Goal: Information Seeking & Learning: Learn about a topic

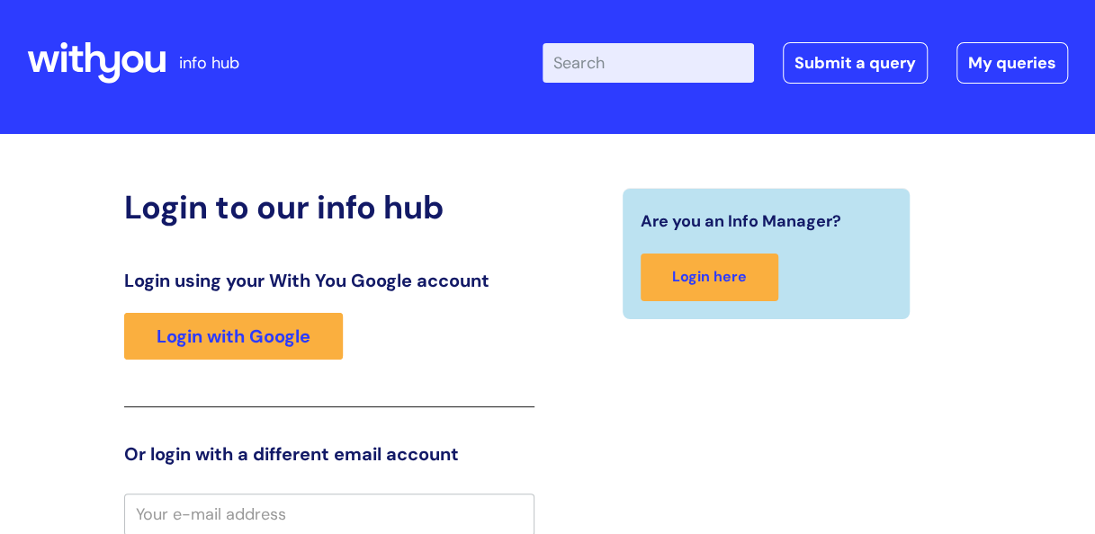
scroll to position [8, 0]
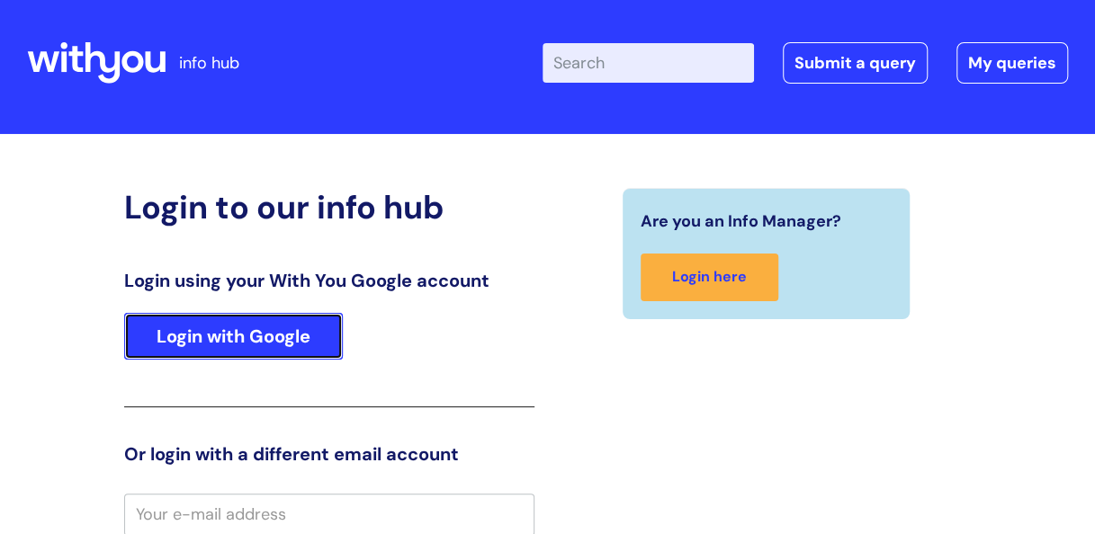
click at [248, 342] on link "Login with Google" at bounding box center [233, 336] width 219 height 47
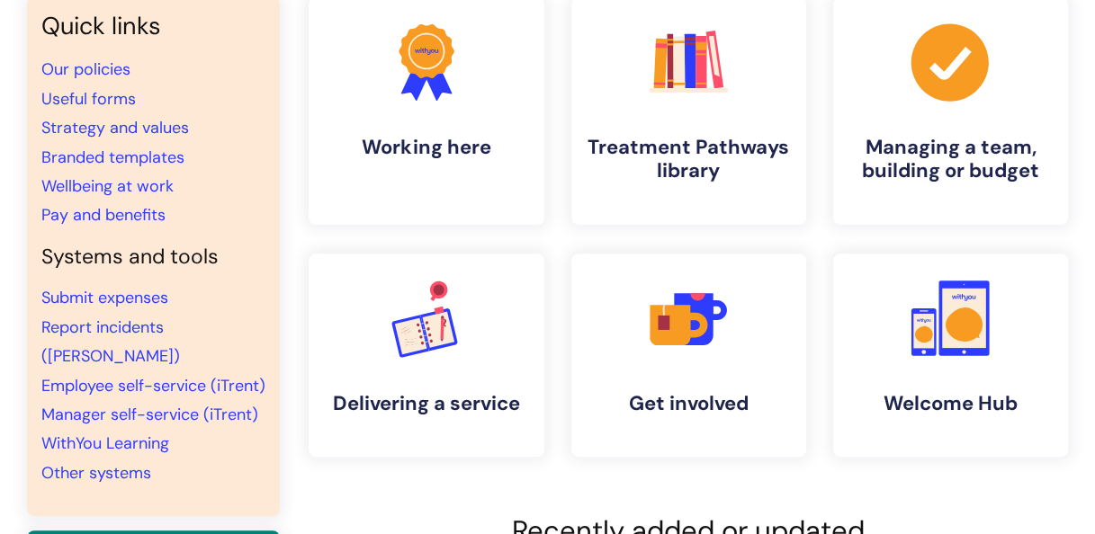
scroll to position [175, 0]
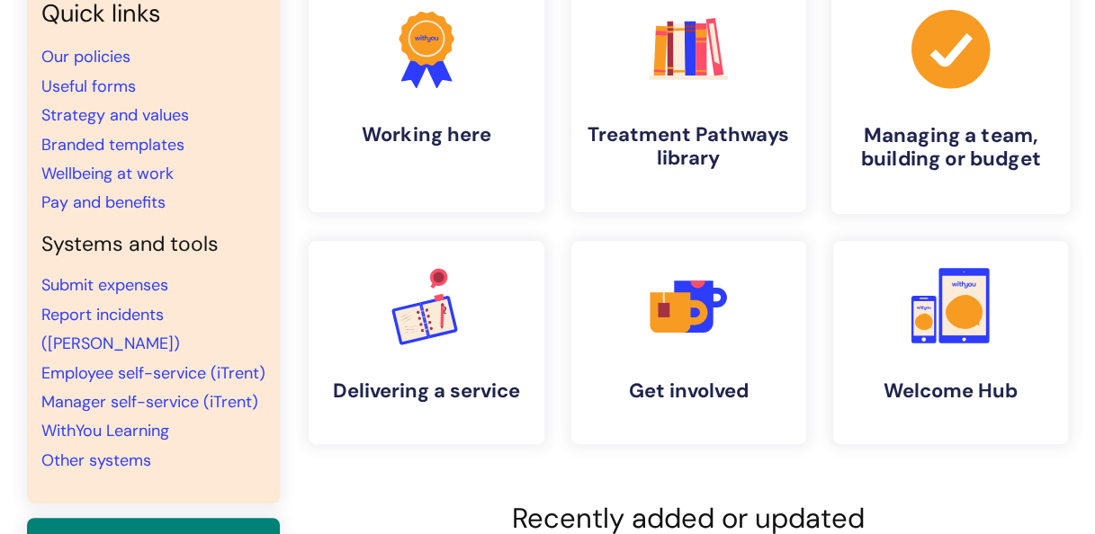
click at [960, 100] on link ".cls-1{fill:#a53144;stroke-width:0px;} Managing a team, building or budget" at bounding box center [950, 98] width 238 height 231
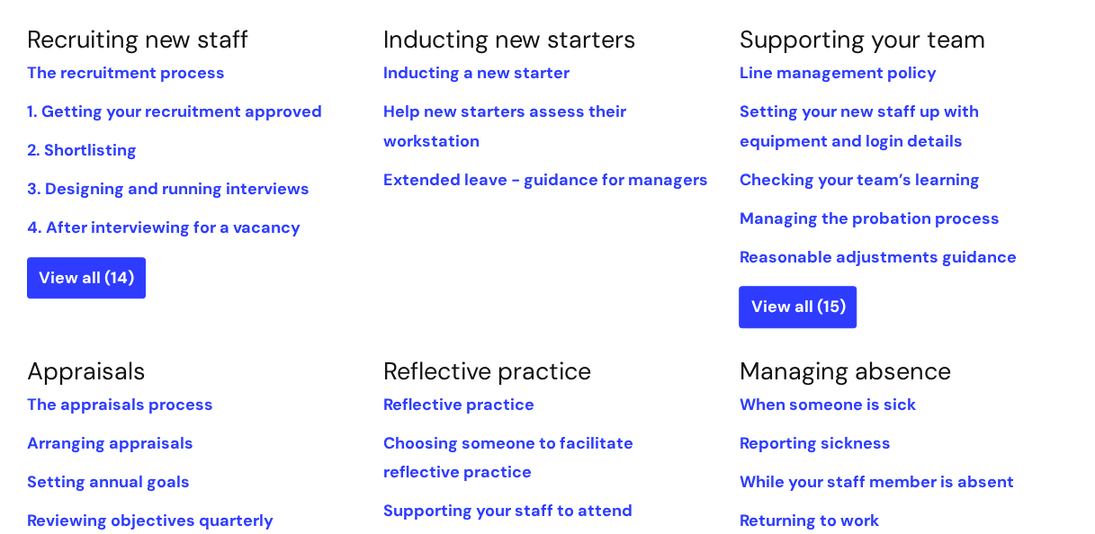
scroll to position [449, 0]
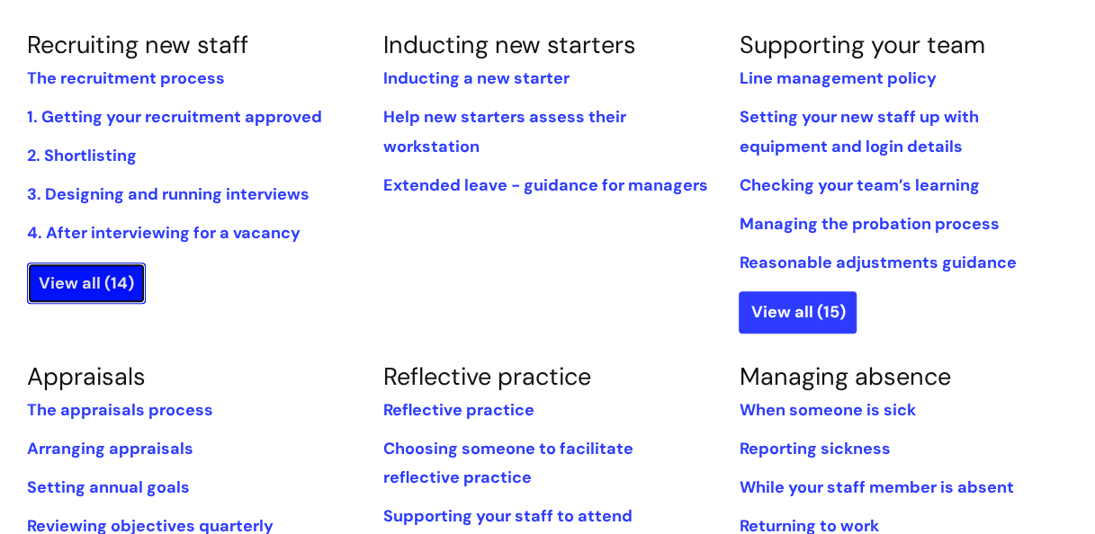
click at [115, 273] on link "View all (14)" at bounding box center [86, 283] width 119 height 41
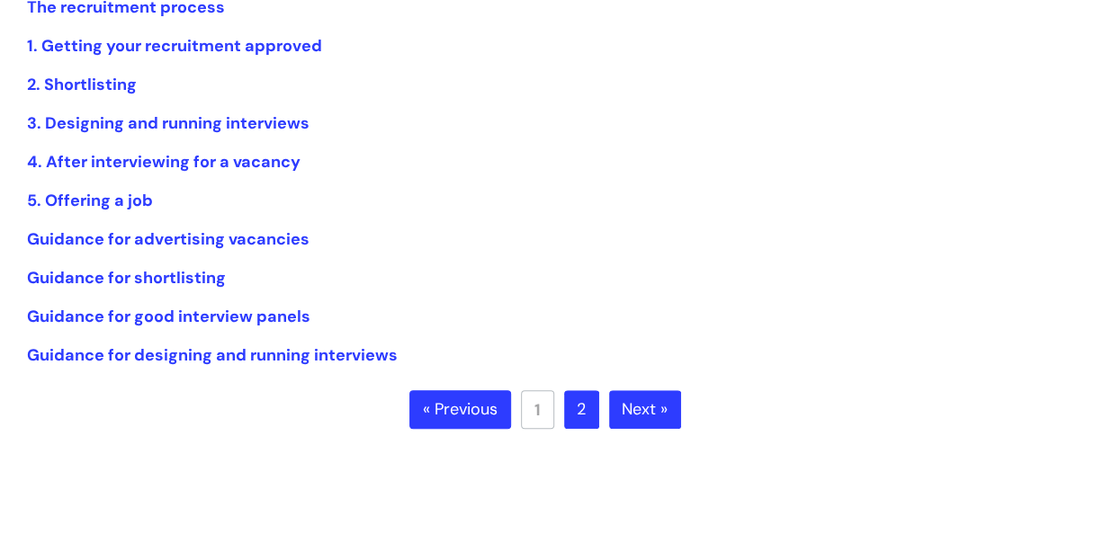
scroll to position [413, 0]
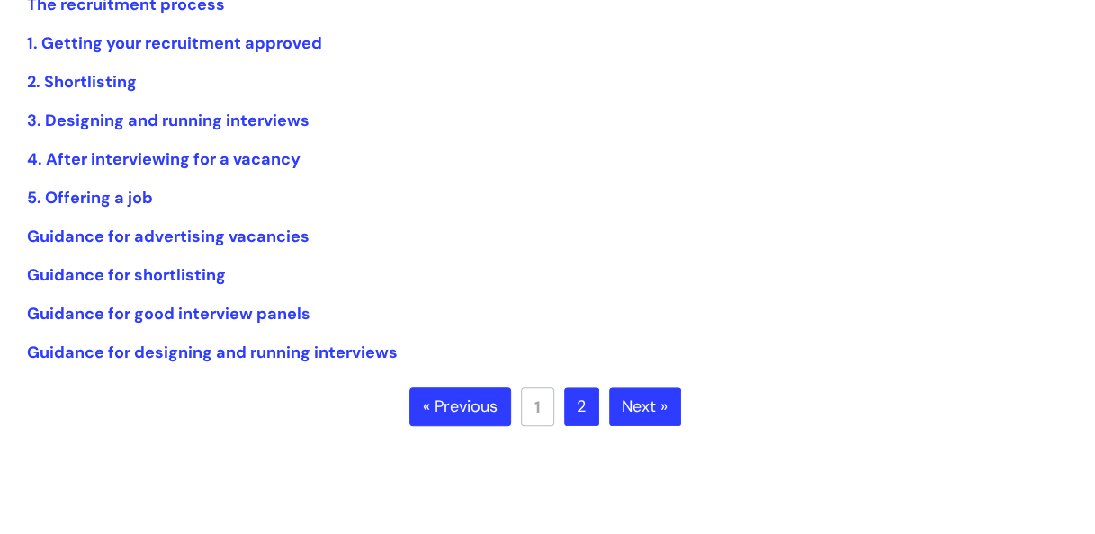
click at [644, 405] on link "Next »" at bounding box center [645, 408] width 72 height 40
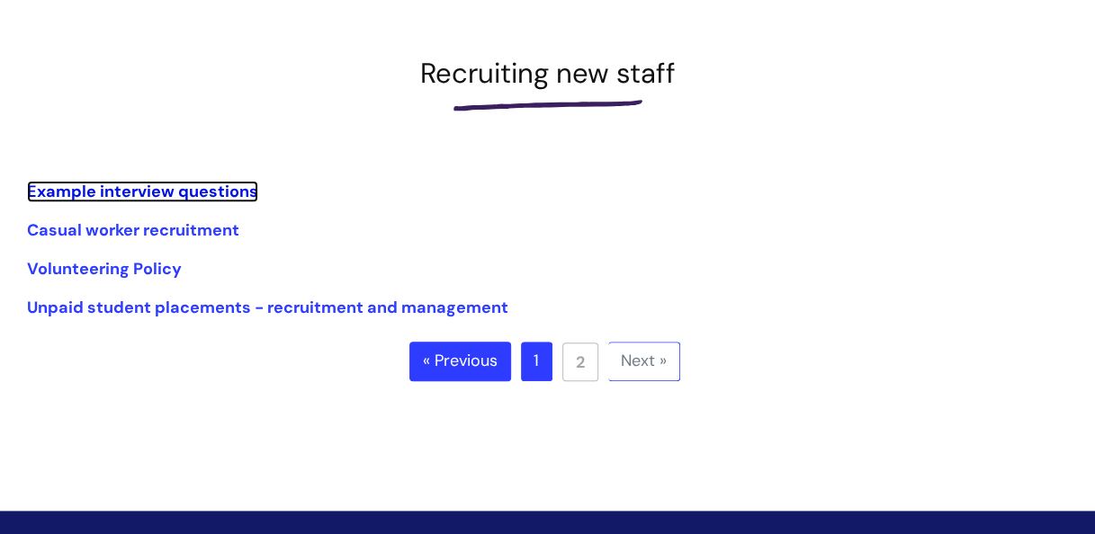
scroll to position [224, 0]
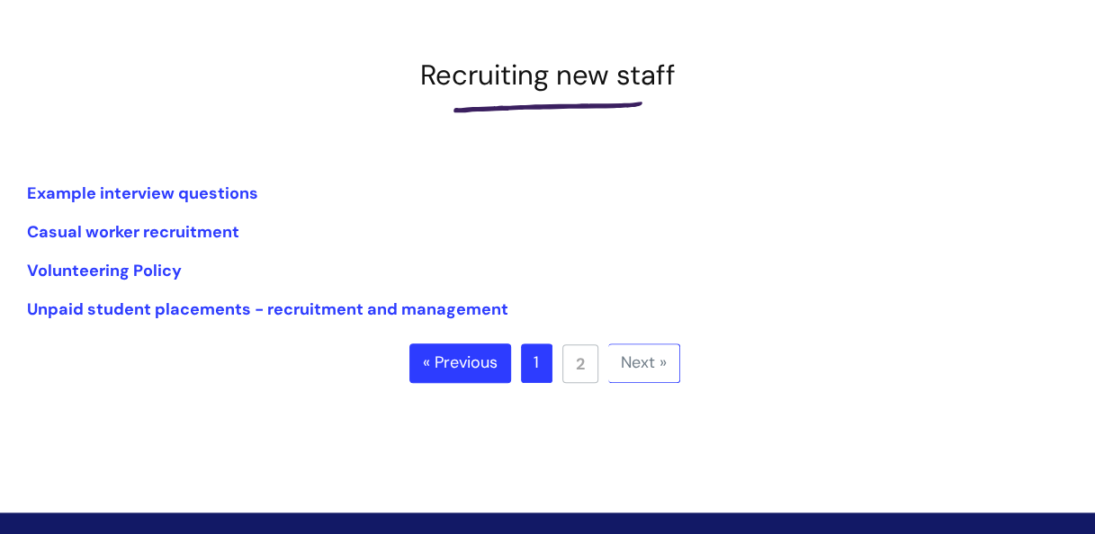
click at [534, 354] on link "1" at bounding box center [536, 364] width 31 height 40
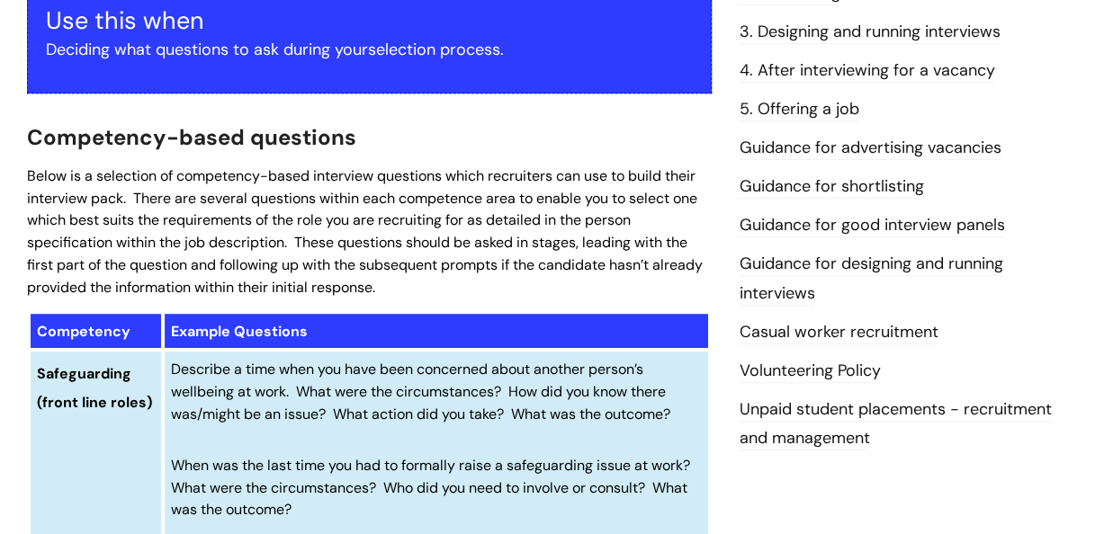
scroll to position [364, 0]
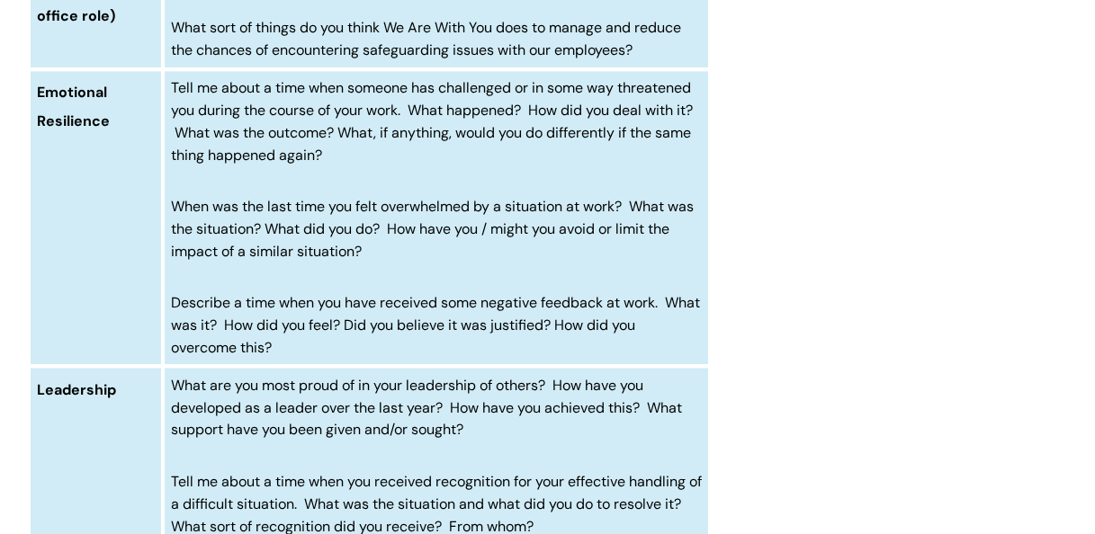
scroll to position [1158, 0]
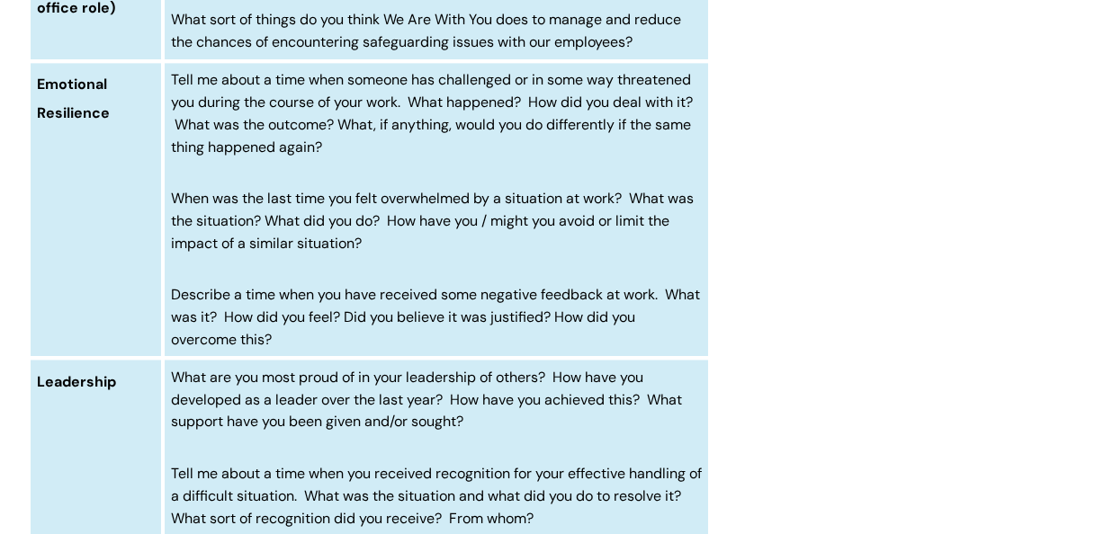
drag, startPoint x: 554, startPoint y: 263, endPoint x: 754, endPoint y: 41, distance: 298.1
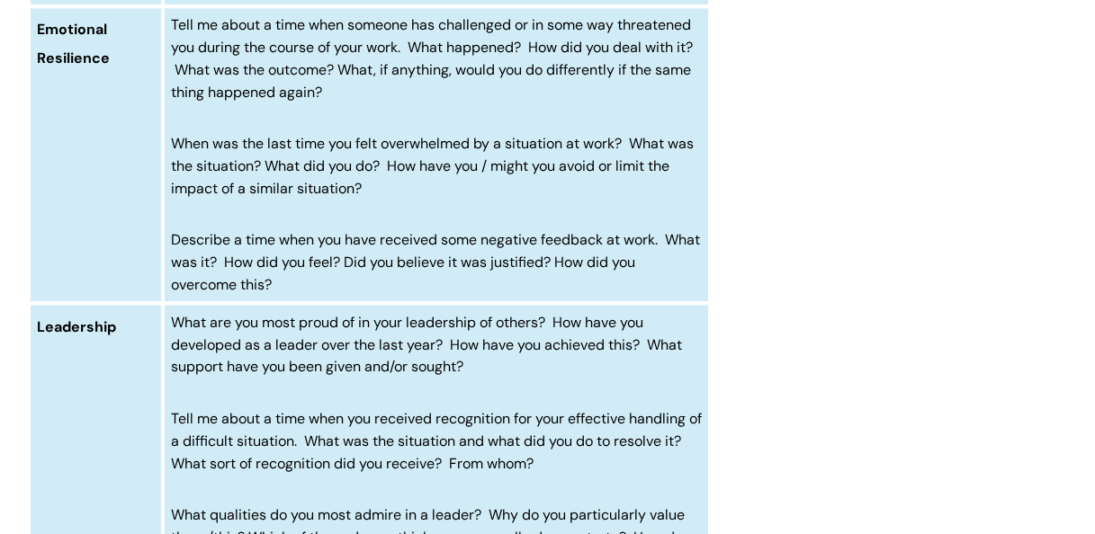
scroll to position [1214, 0]
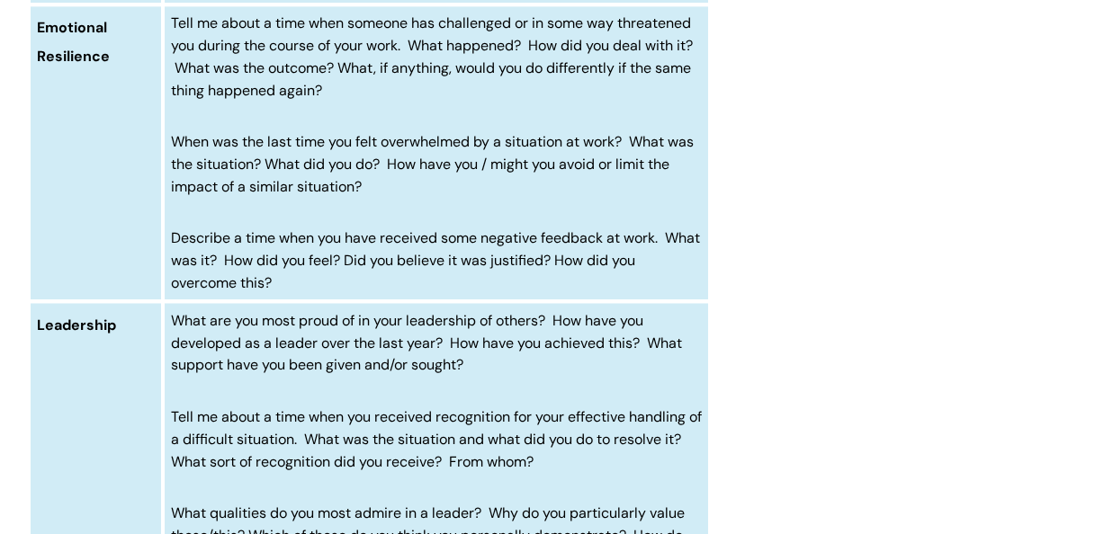
click at [624, 291] on p "Describe a time when you have received some negative feedback at work. What was…" at bounding box center [437, 260] width 532 height 67
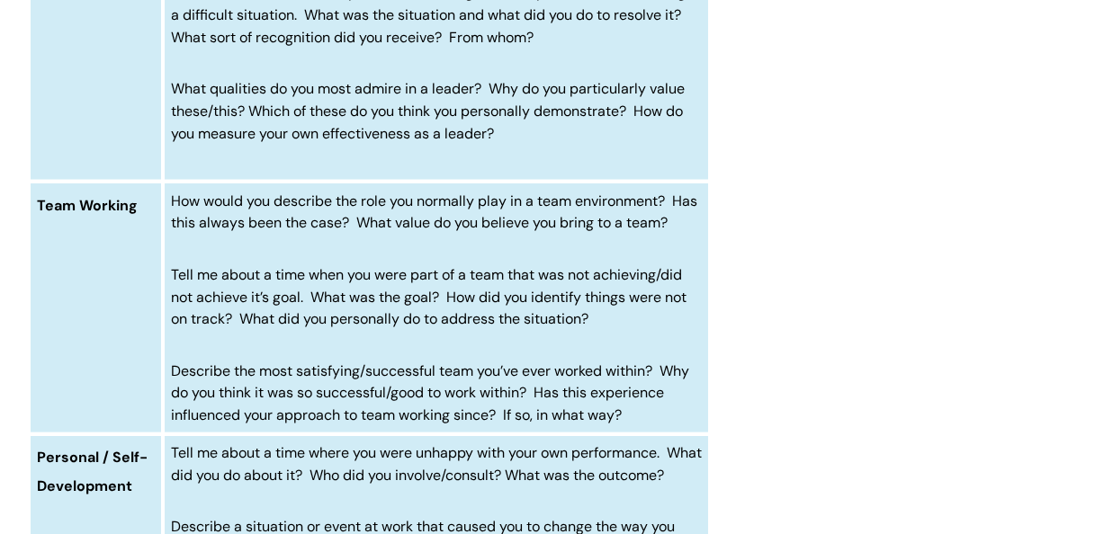
scroll to position [1640, 0]
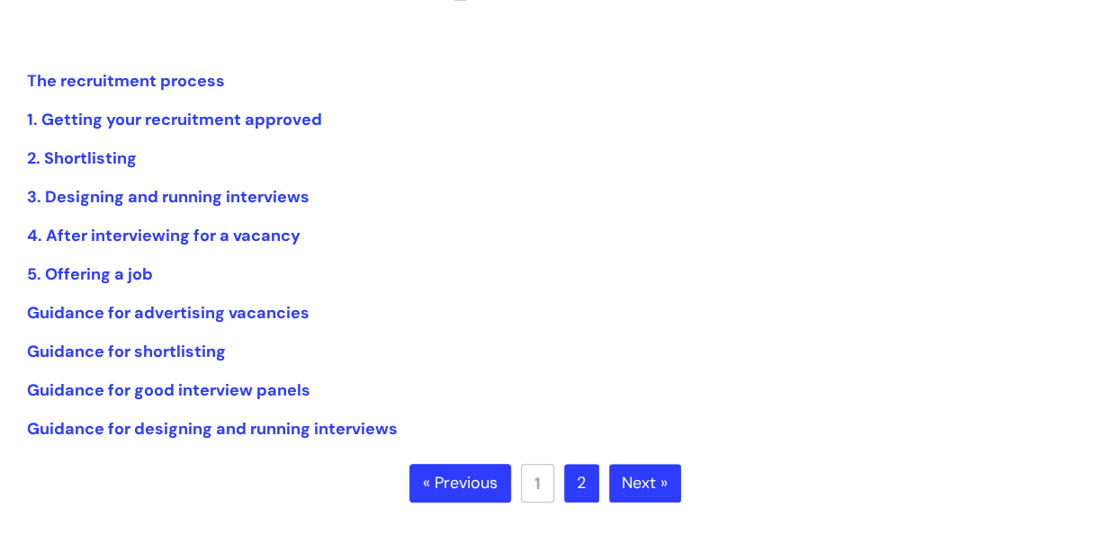
scroll to position [325, 0]
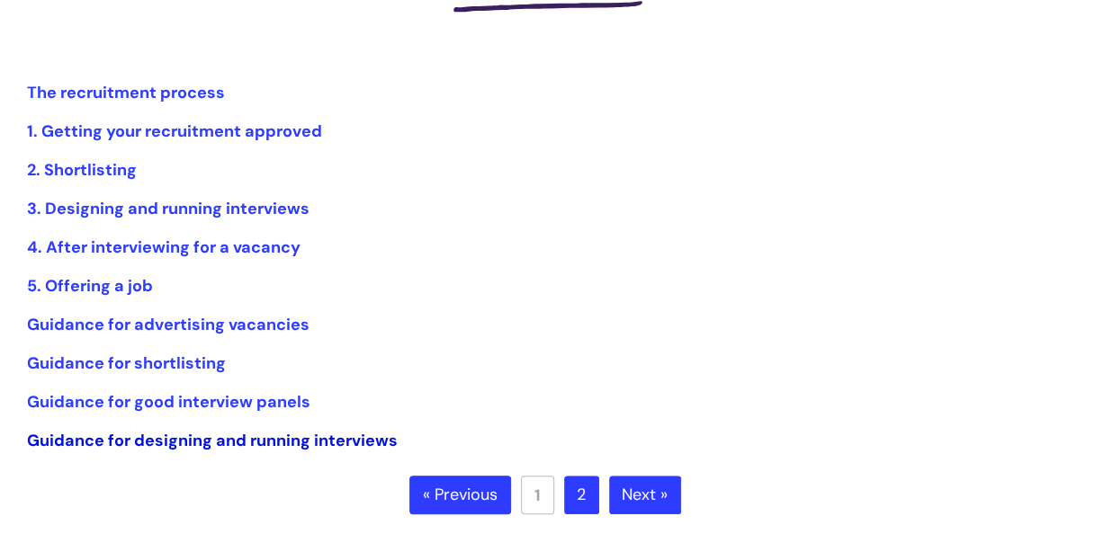
click at [366, 441] on link "Guidance for designing and running interviews" at bounding box center [212, 441] width 371 height 22
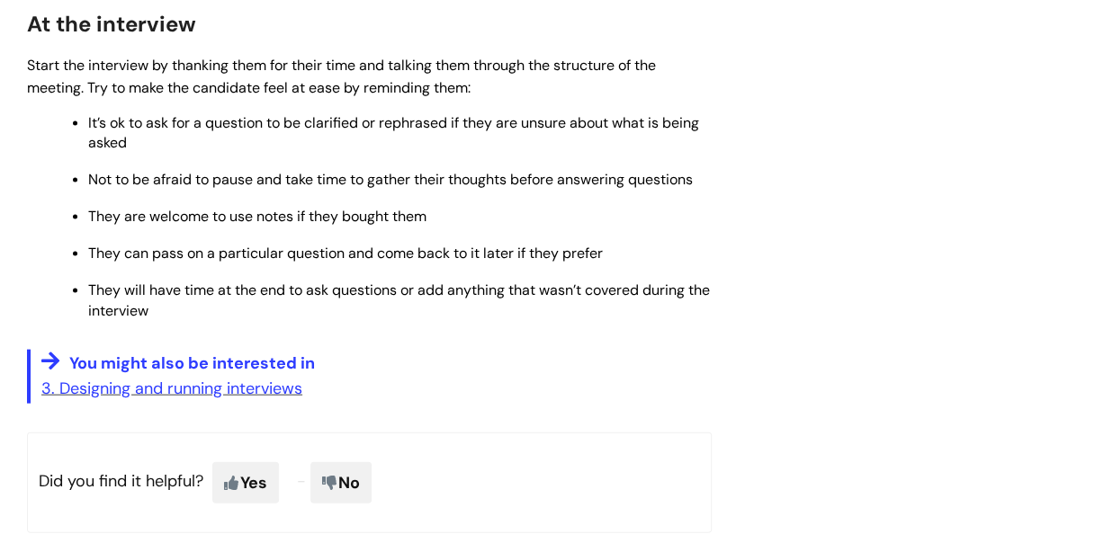
scroll to position [1766, 0]
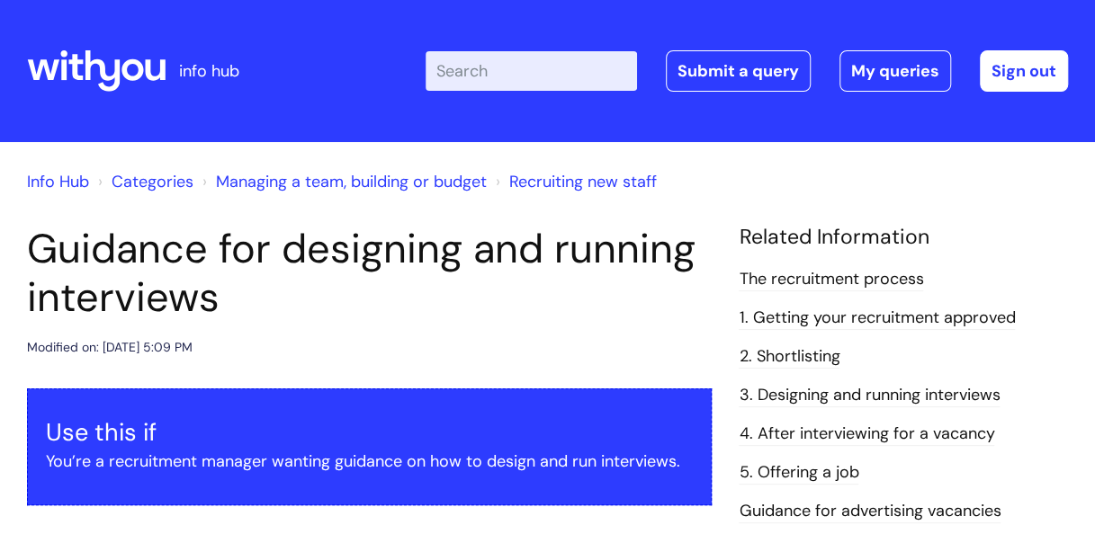
click at [67, 181] on link "Info Hub" at bounding box center [58, 182] width 62 height 22
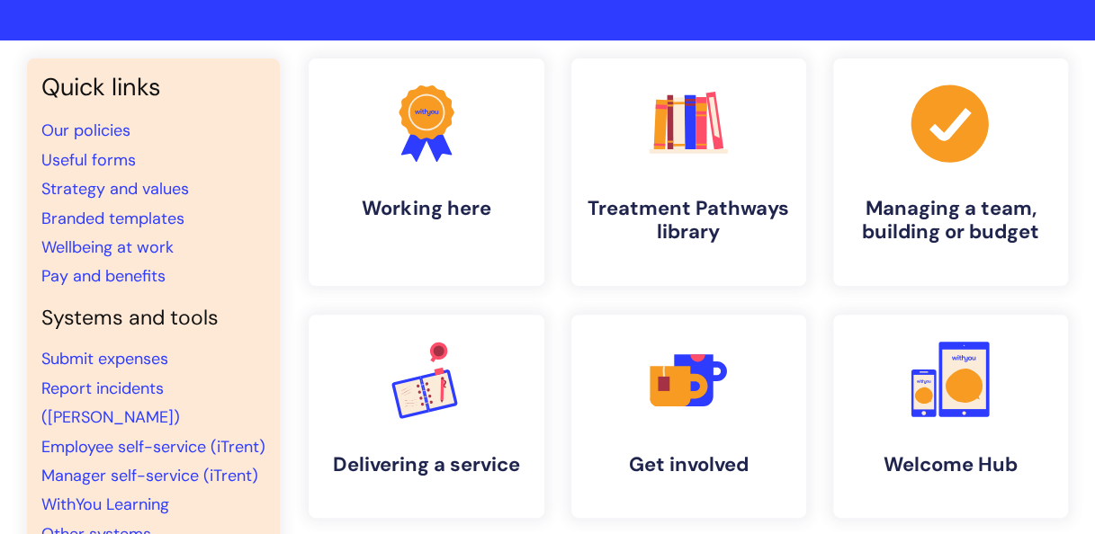
scroll to position [103, 0]
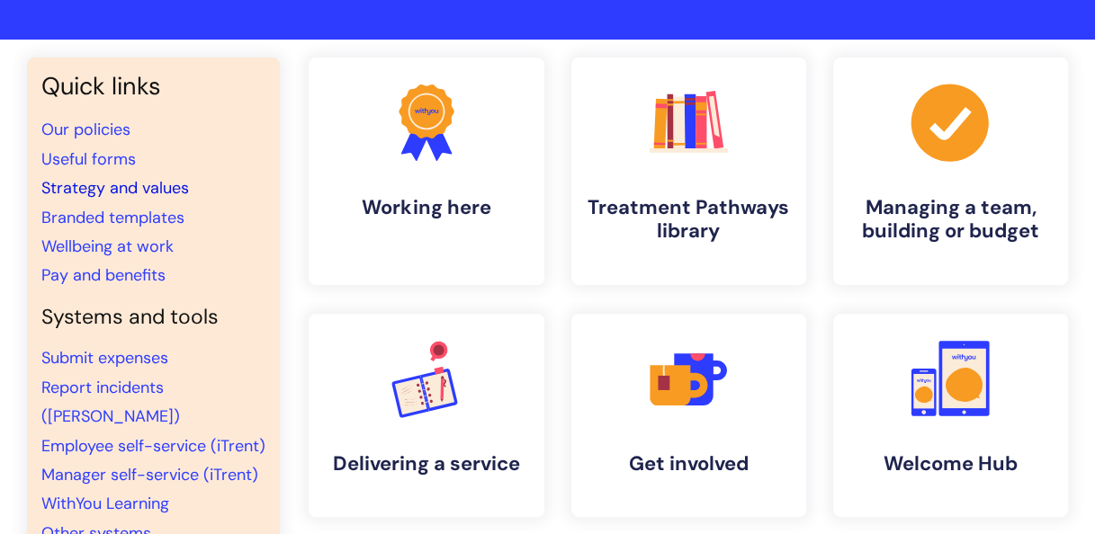
click at [176, 190] on link "Strategy and values" at bounding box center [115, 188] width 148 height 22
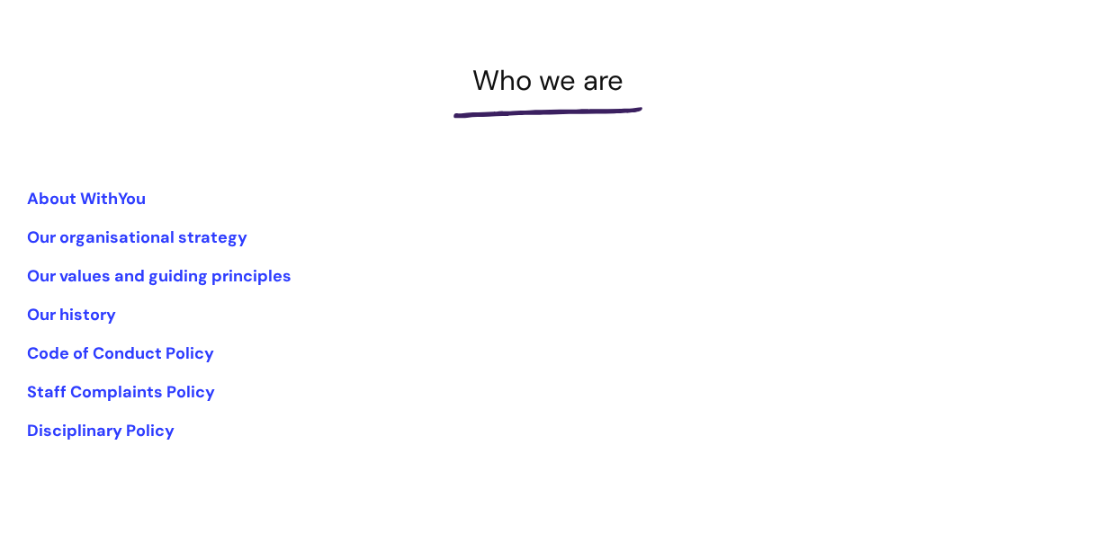
scroll to position [221, 0]
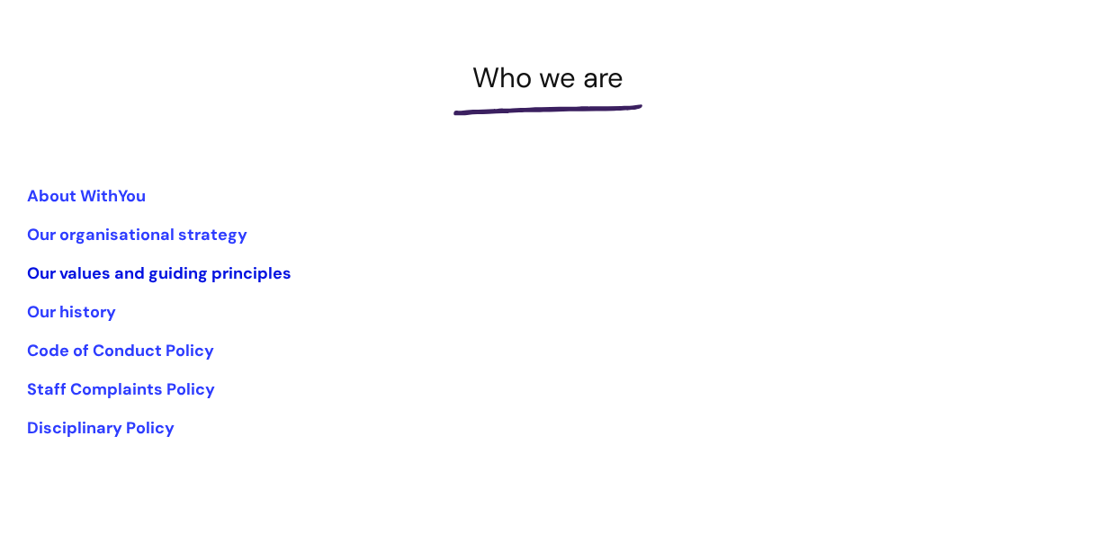
click at [272, 277] on link "Our values and guiding principles" at bounding box center [159, 274] width 264 height 22
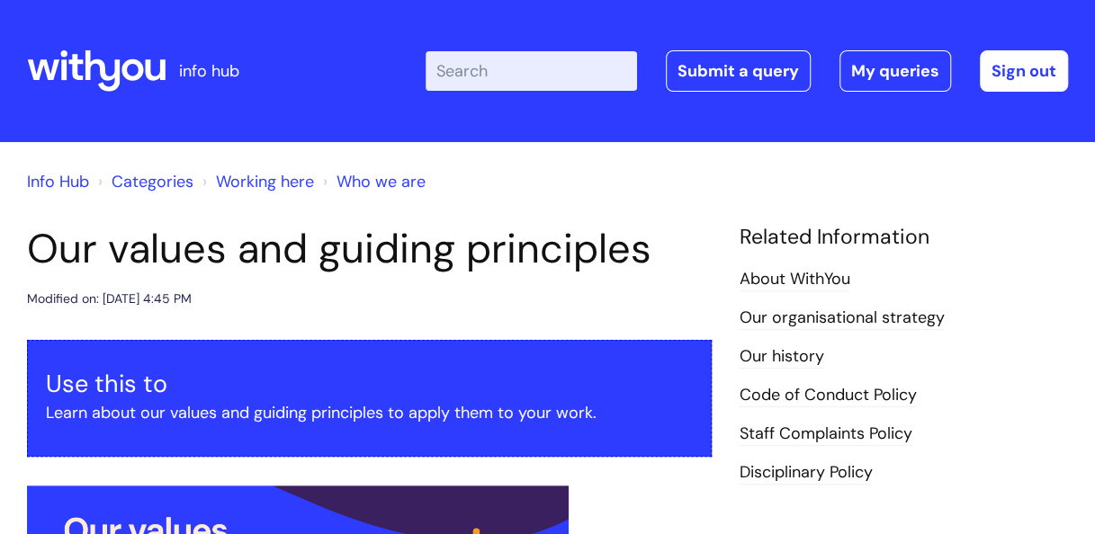
click at [787, 349] on link "Our history" at bounding box center [781, 356] width 85 height 23
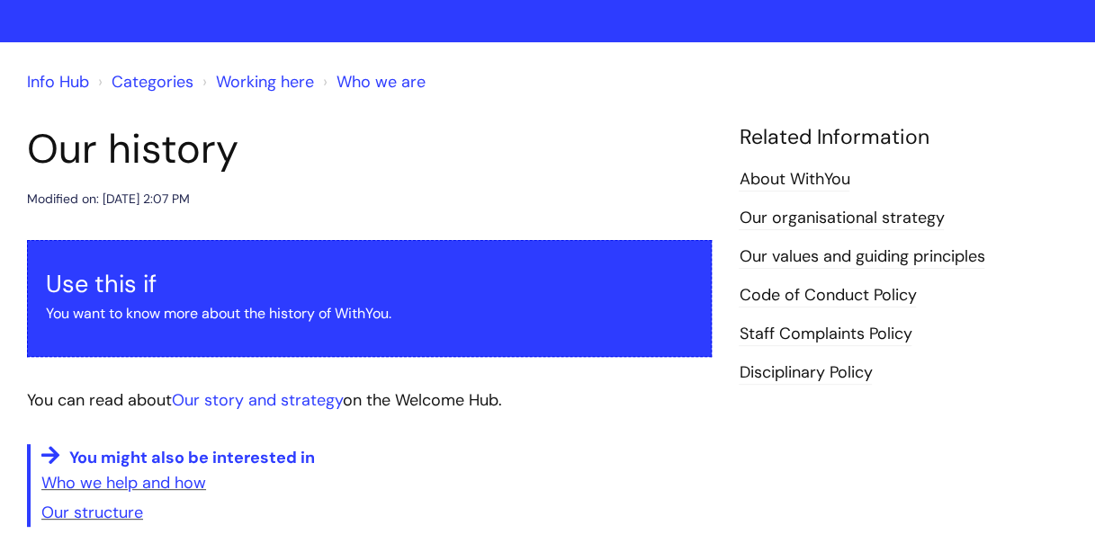
scroll to position [91, 0]
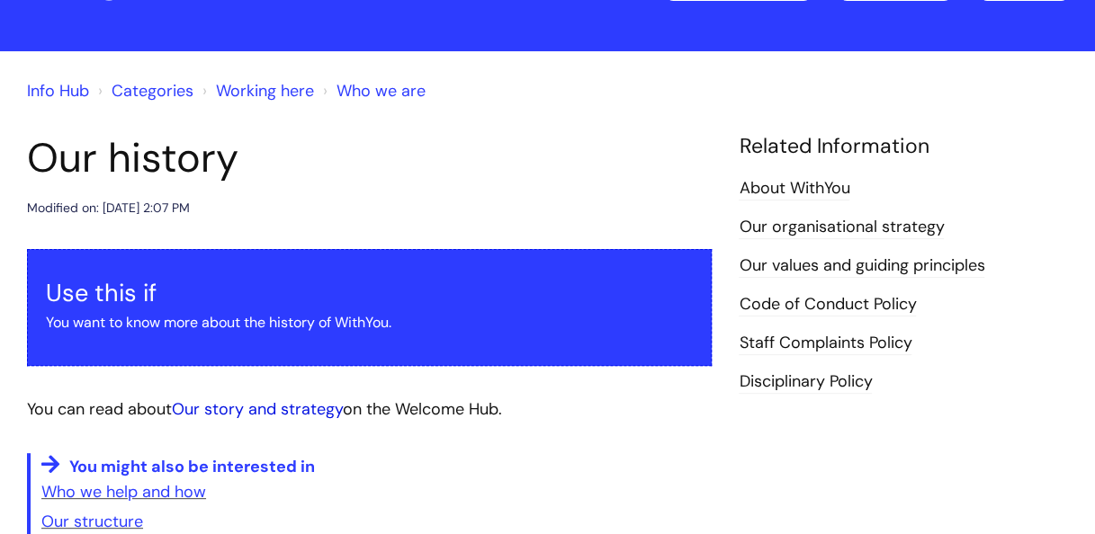
click at [325, 414] on link "Our story and strategy" at bounding box center [257, 409] width 171 height 22
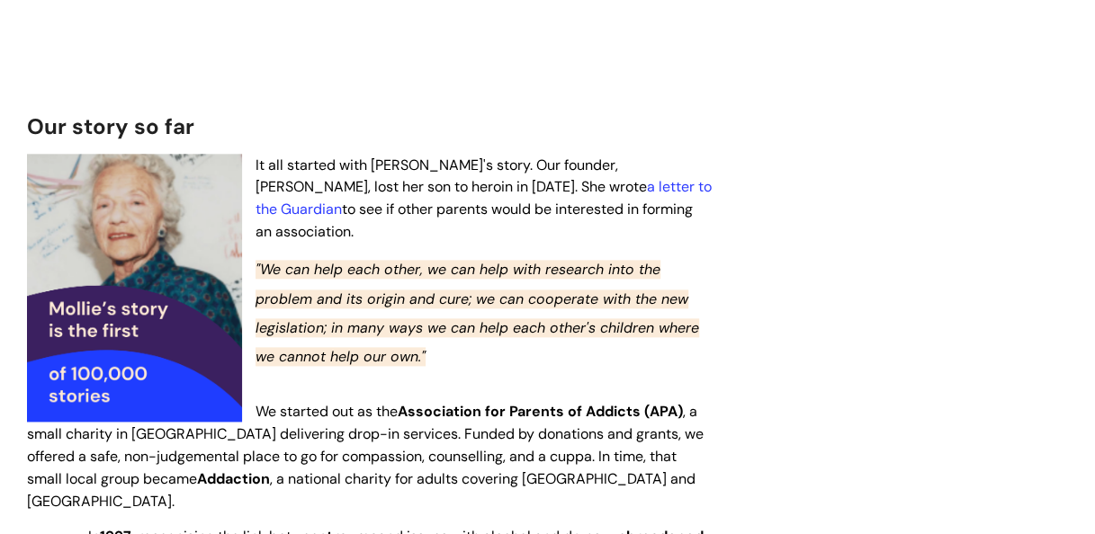
scroll to position [937, 0]
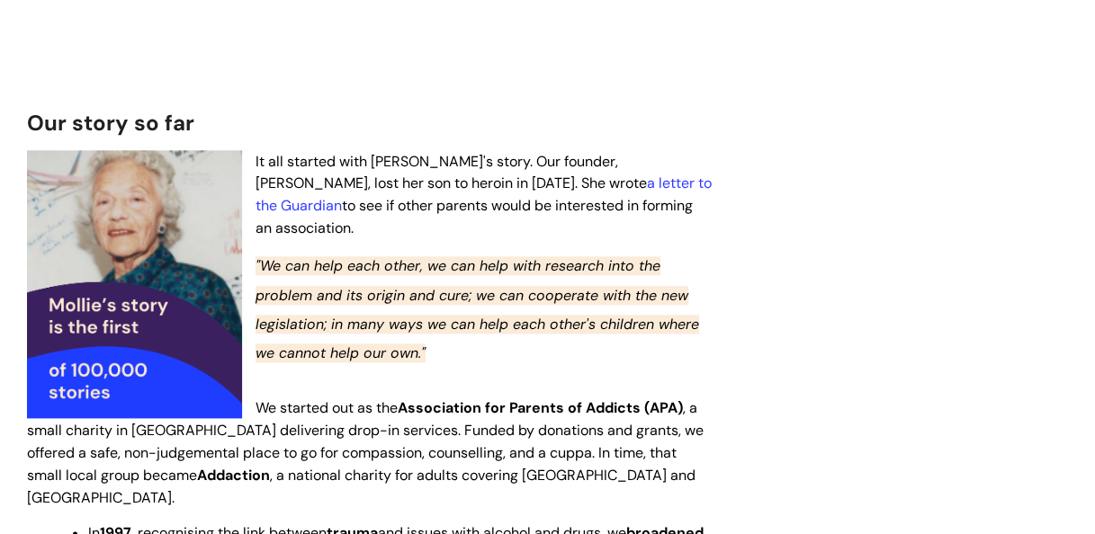
click at [633, 425] on p "We started out as the Association for Parents of Addicts (APA) , a small charit…" at bounding box center [369, 453] width 685 height 112
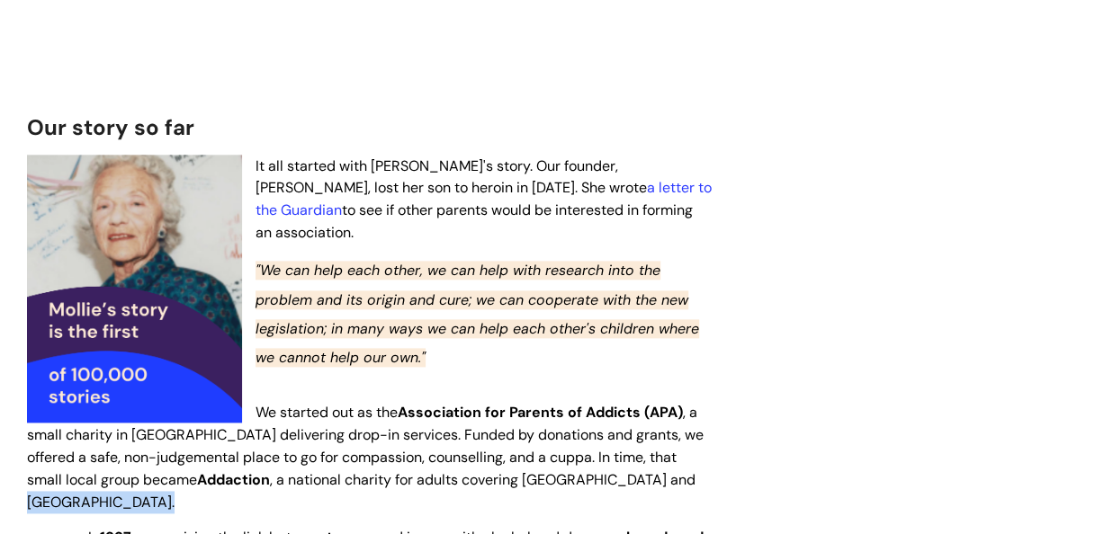
scroll to position [927, 0]
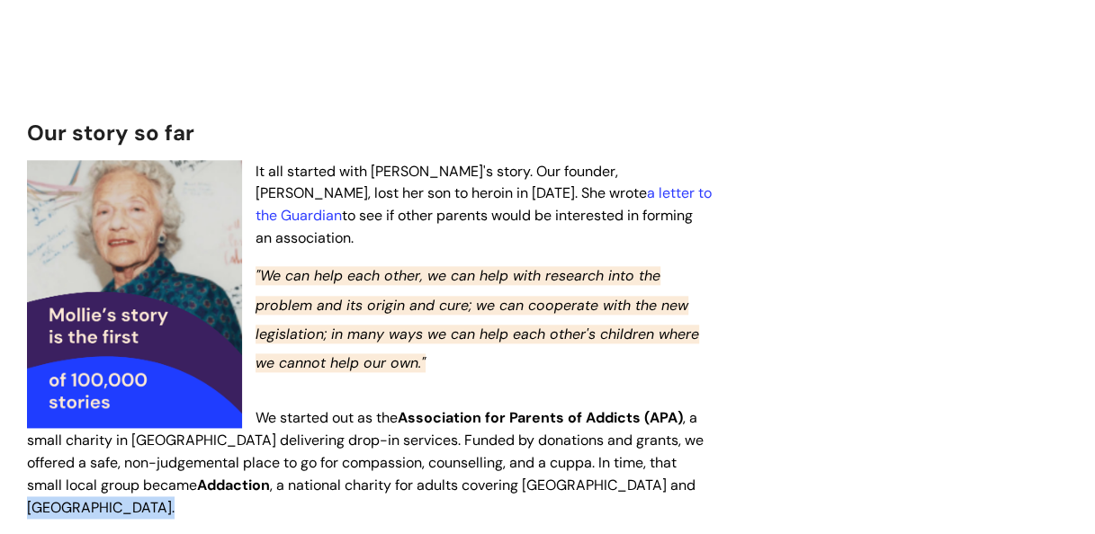
click at [633, 425] on p "We started out as the Association for Parents of Addicts (APA) , a small charit…" at bounding box center [369, 463] width 685 height 112
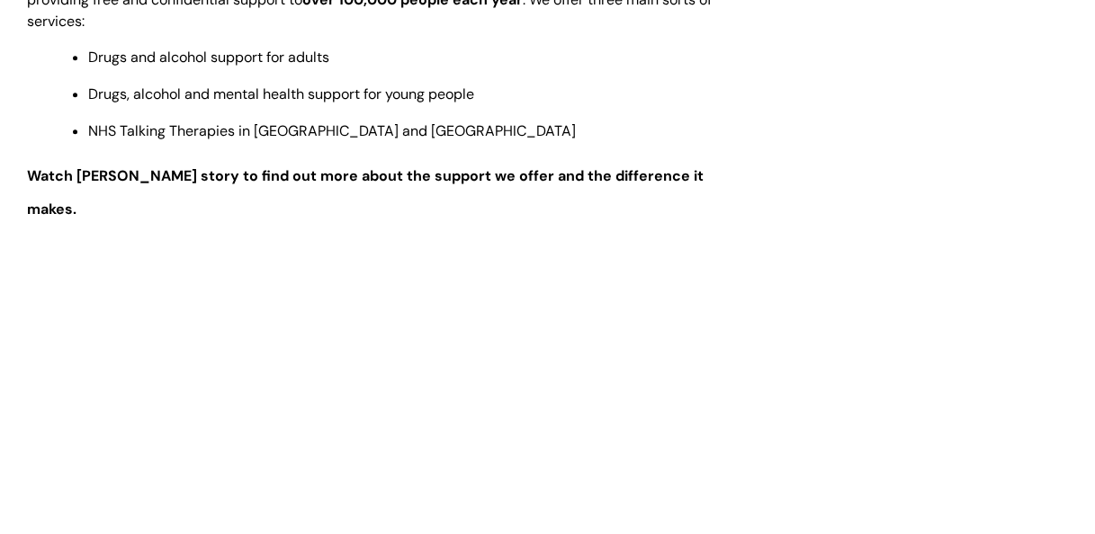
scroll to position [0, 0]
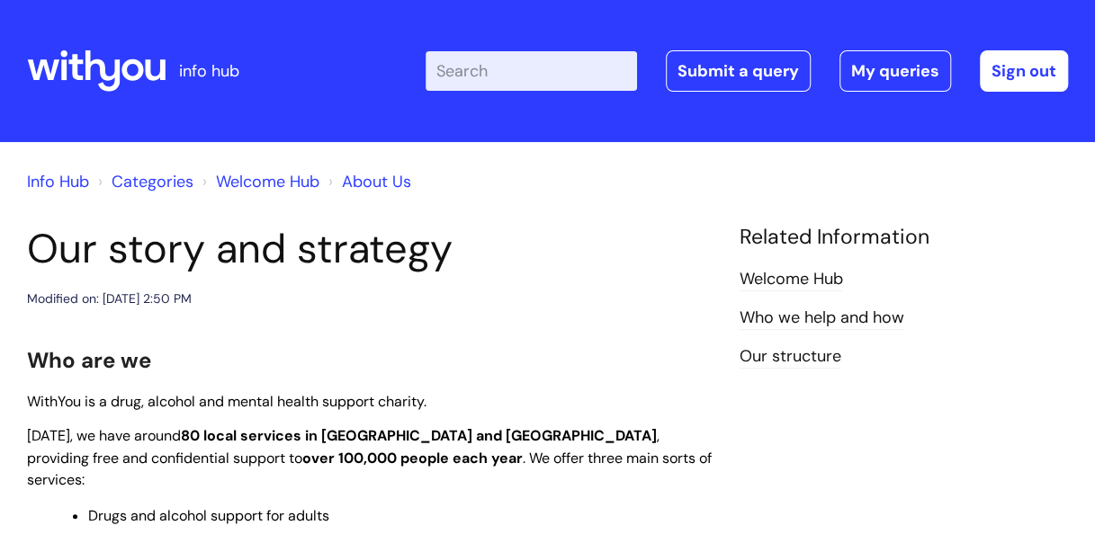
click at [70, 176] on link "Info Hub" at bounding box center [58, 182] width 62 height 22
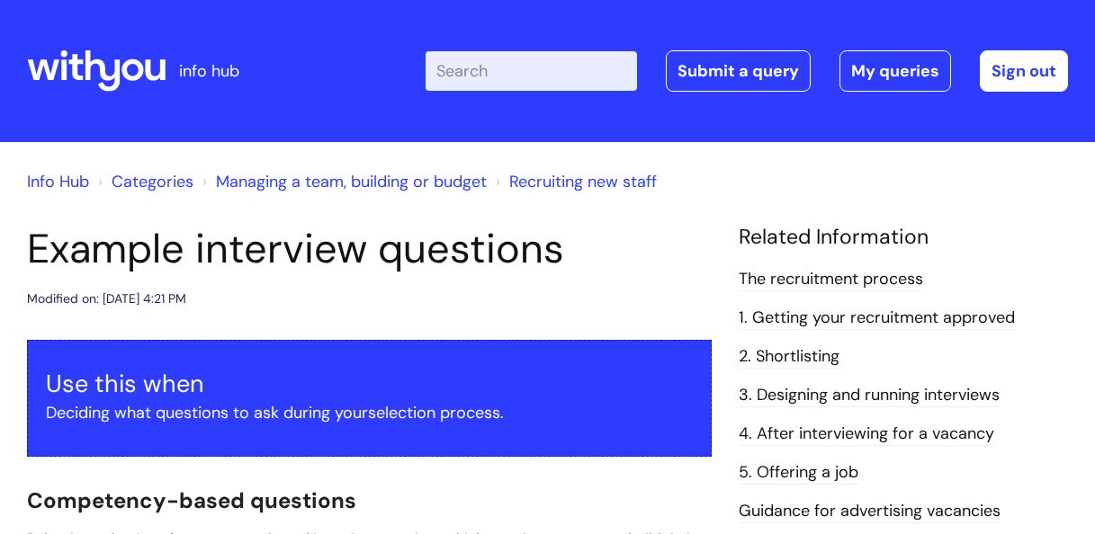
scroll to position [1640, 0]
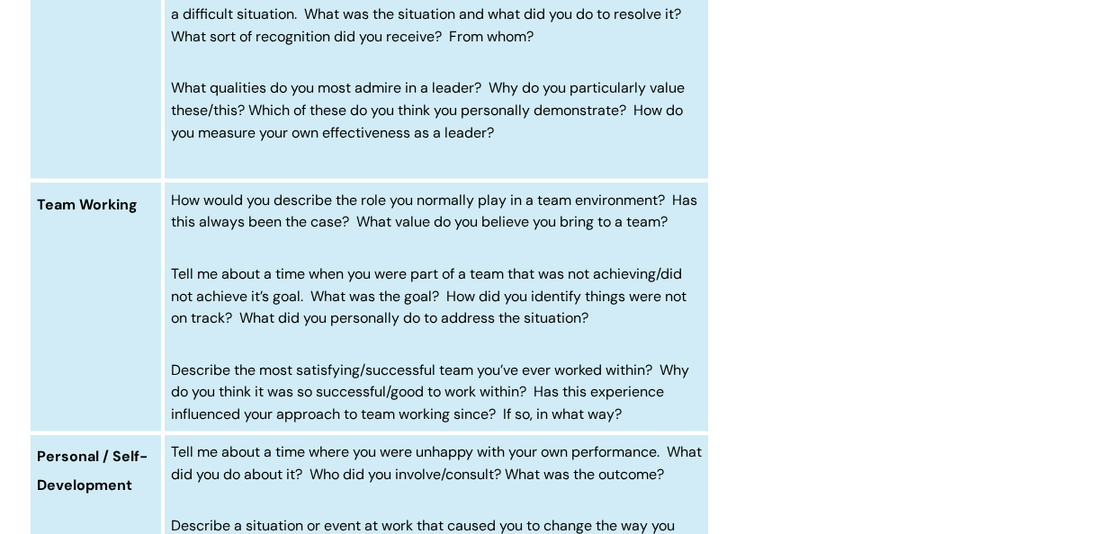
click at [448, 185] on td "How would you describe the role you normally play in a team environment? Has th…" at bounding box center [436, 306] width 547 height 253
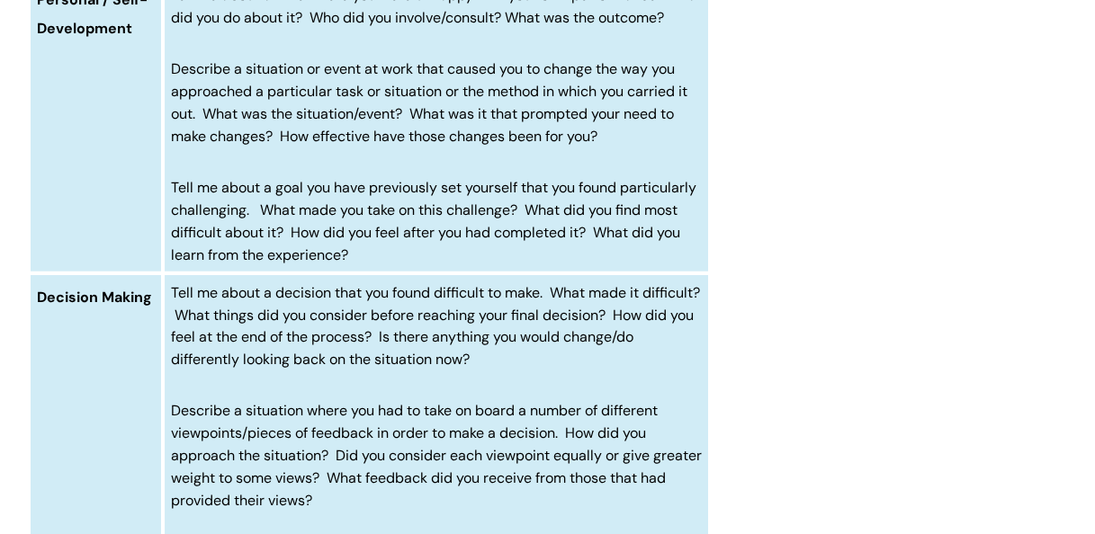
scroll to position [2118, 0]
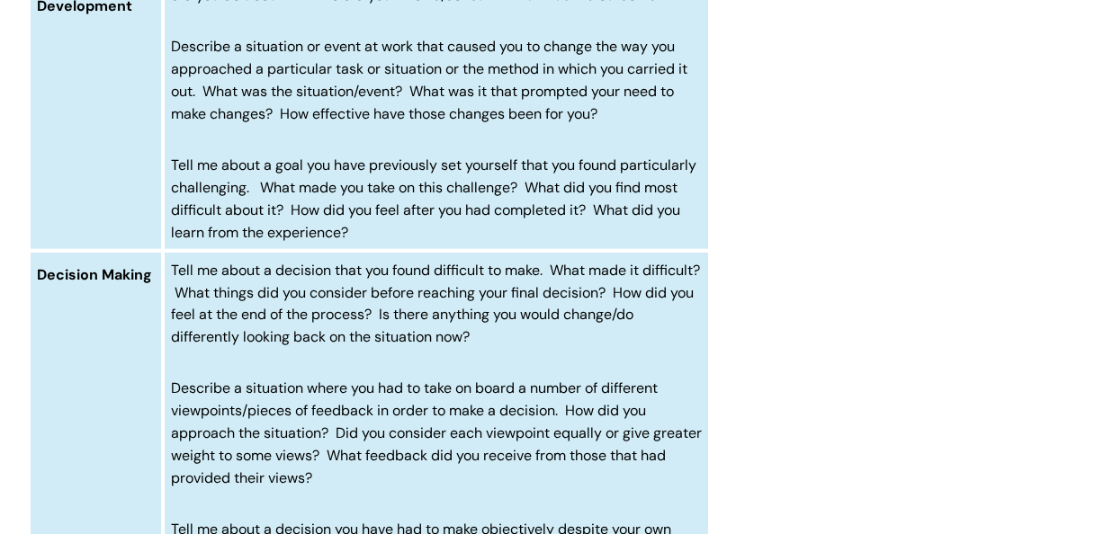
click at [426, 421] on td "Tell me about a decision that you found difficult to make. What made it difficu…" at bounding box center [436, 444] width 547 height 387
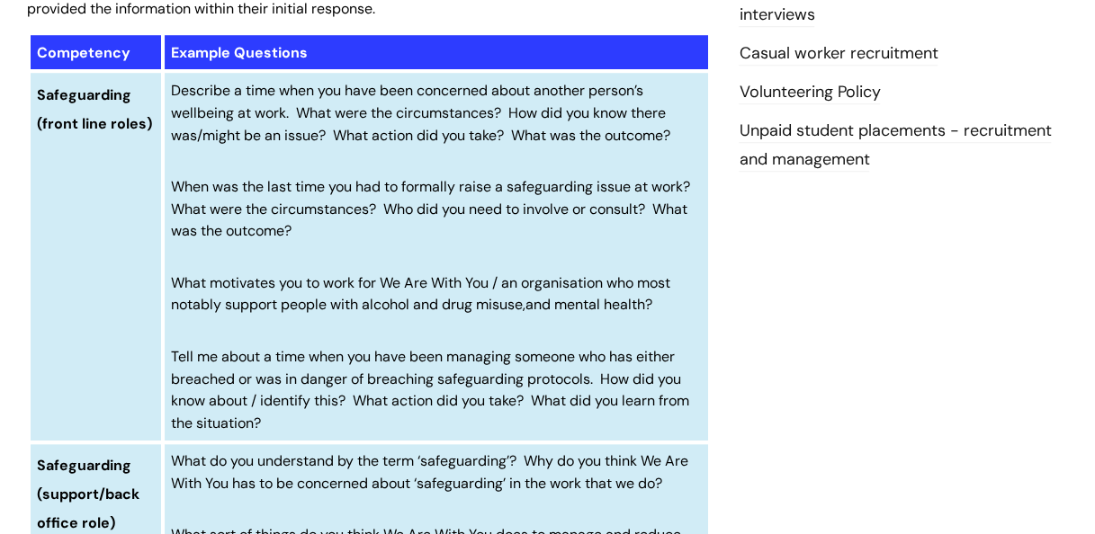
scroll to position [643, 0]
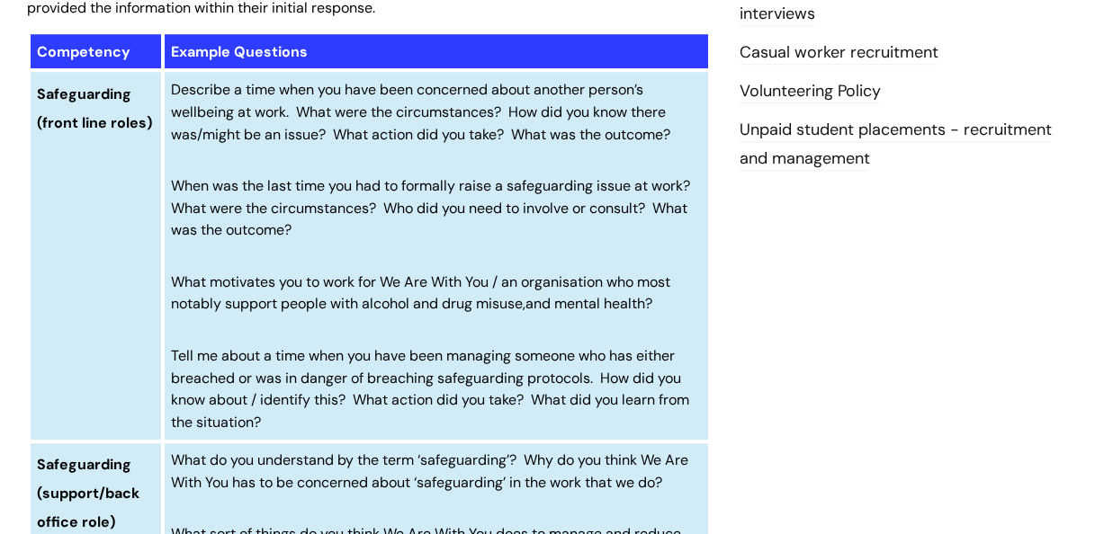
click at [524, 180] on span "When was the last time you had to formally raise a safeguarding issue at work? …" at bounding box center [430, 208] width 519 height 64
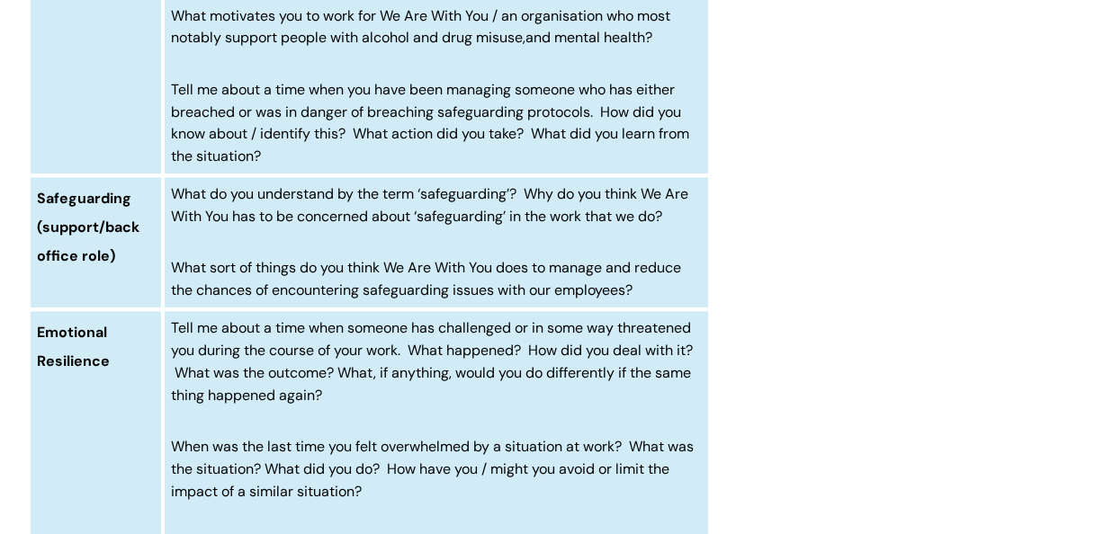
scroll to position [927, 0]
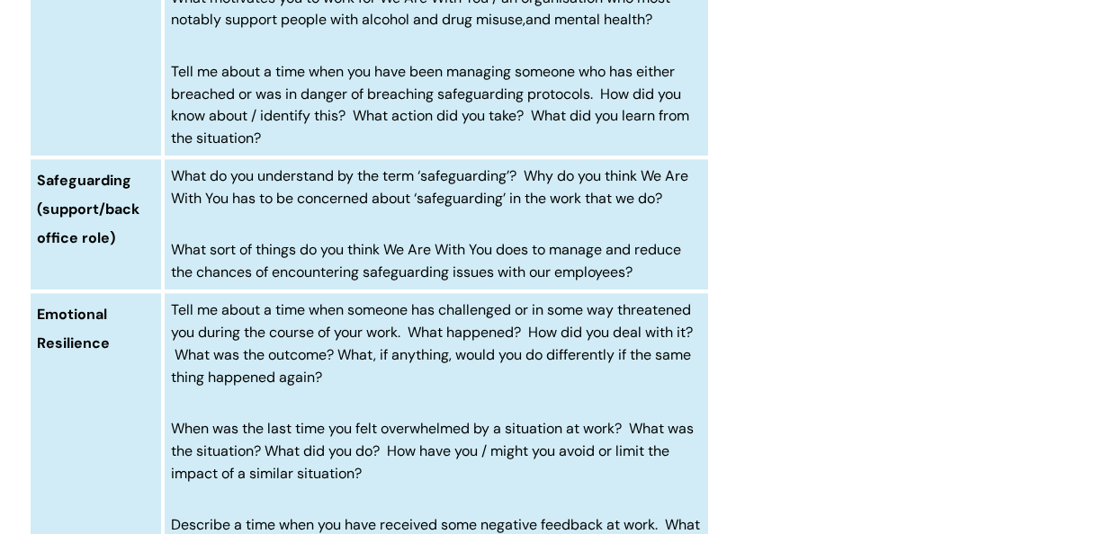
click at [524, 180] on span "What do you understand by the term ‘safeguarding’? Why do you think We Are With…" at bounding box center [429, 186] width 517 height 41
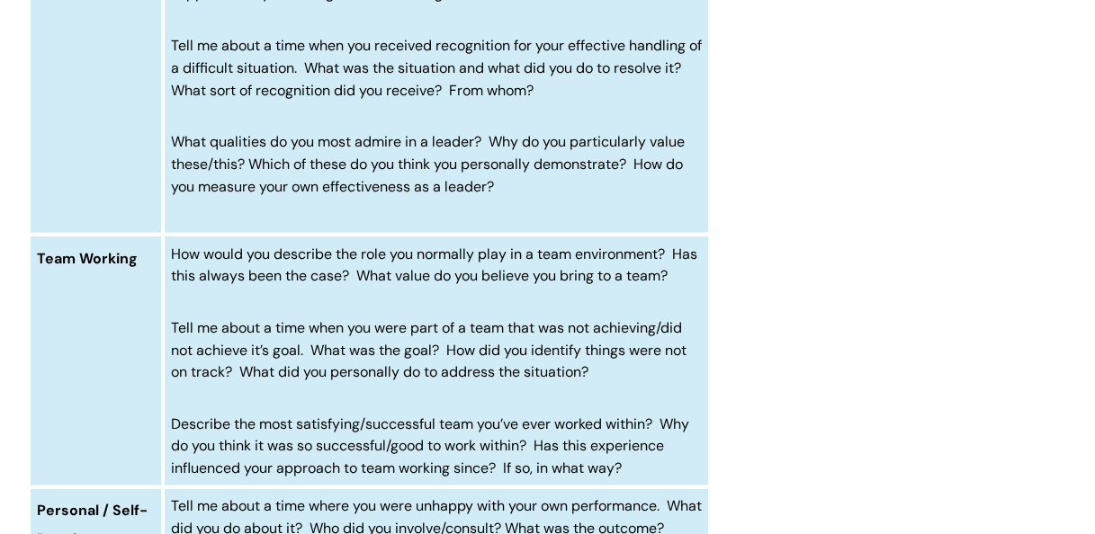
scroll to position [1587, 0]
click at [604, 190] on p "What qualities do you most admire in a leader? Why do you particularly value th…" at bounding box center [437, 162] width 532 height 67
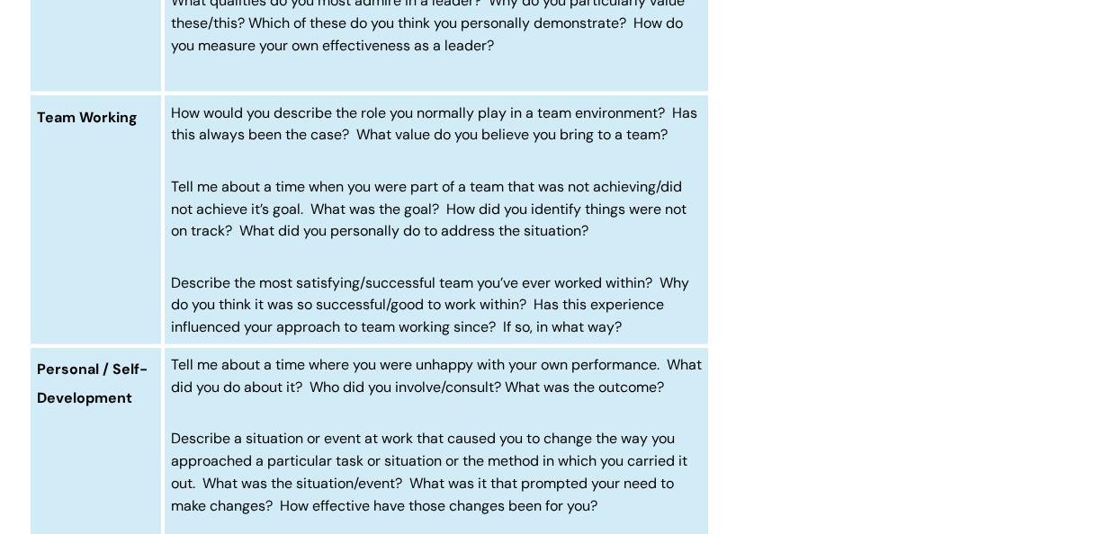
scroll to position [1725, 0]
click at [604, 190] on td "How would you describe the role you normally play in a team environment? Has th…" at bounding box center [436, 220] width 547 height 253
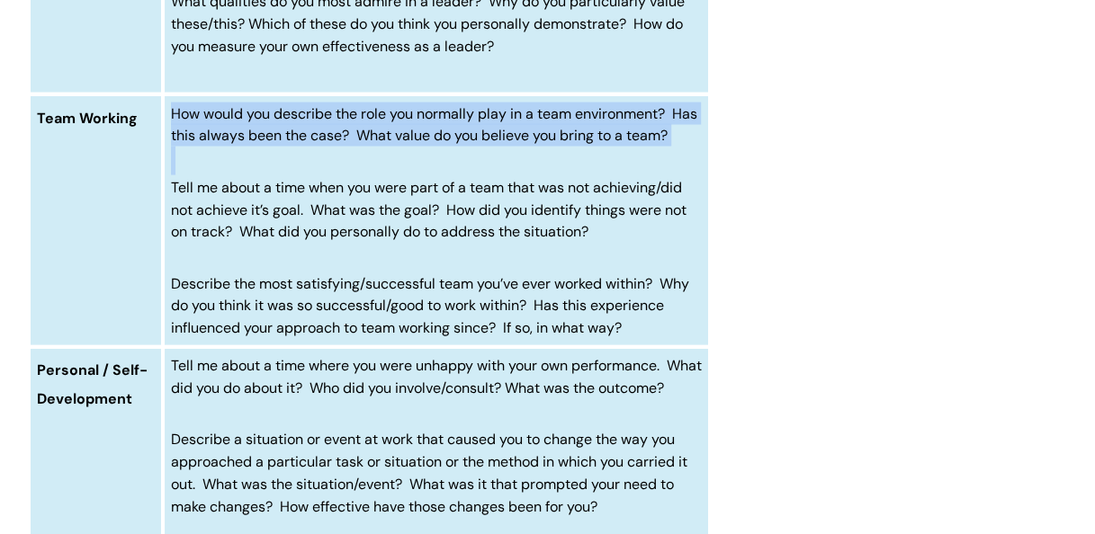
click at [604, 190] on td "How would you describe the role you normally play in a team environment? Has th…" at bounding box center [436, 220] width 547 height 253
drag, startPoint x: 604, startPoint y: 190, endPoint x: 601, endPoint y: 257, distance: 67.6
click at [601, 257] on td "How would you describe the role you normally play in a team environment? Has th…" at bounding box center [436, 220] width 547 height 253
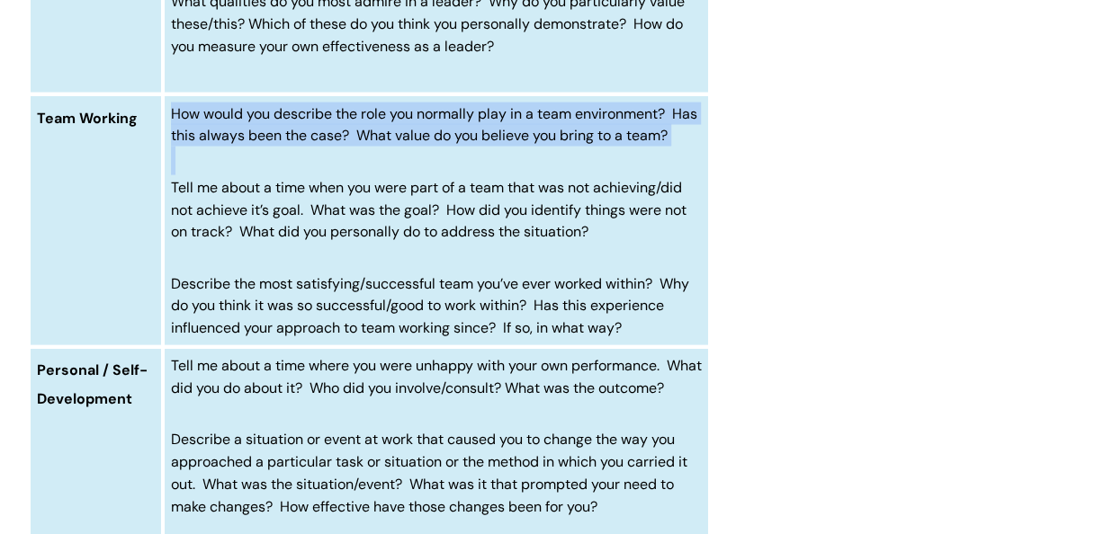
click at [601, 242] on span "Tell me about a time when you were part of a team that was not achieving/did no…" at bounding box center [428, 210] width 515 height 64
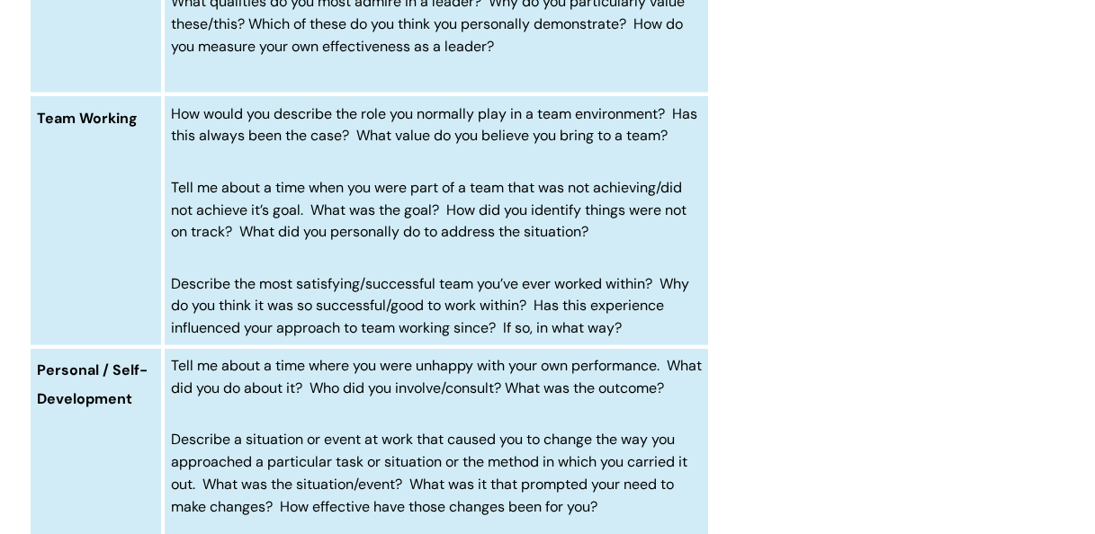
click at [601, 242] on span "Tell me about a time when you were part of a team that was not achieving/did no…" at bounding box center [428, 210] width 515 height 64
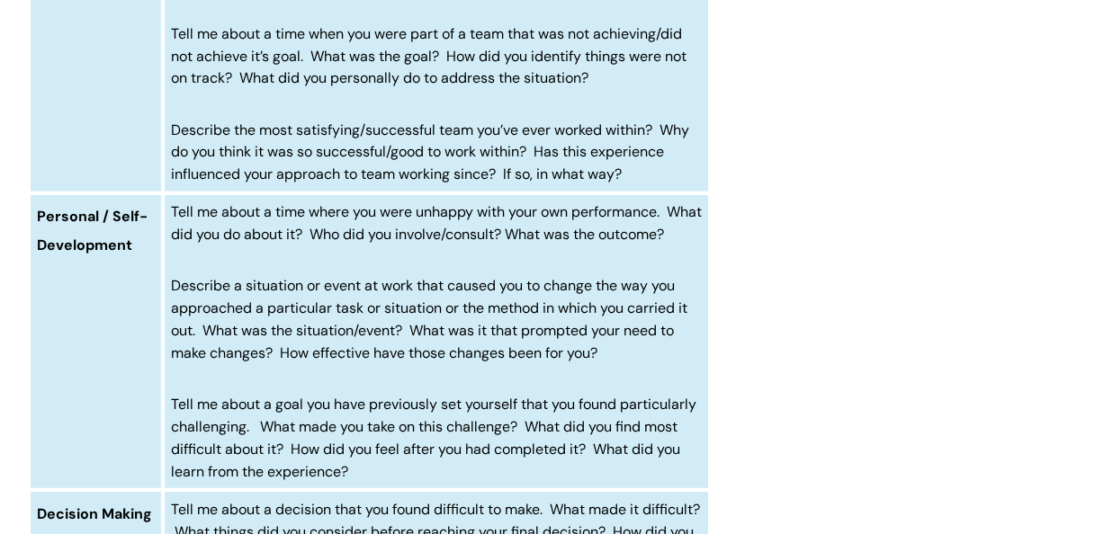
scroll to position [1880, 0]
click at [536, 243] on span "Tell me about a time where you were unhappy with your own performance. What did…" at bounding box center [436, 221] width 531 height 41
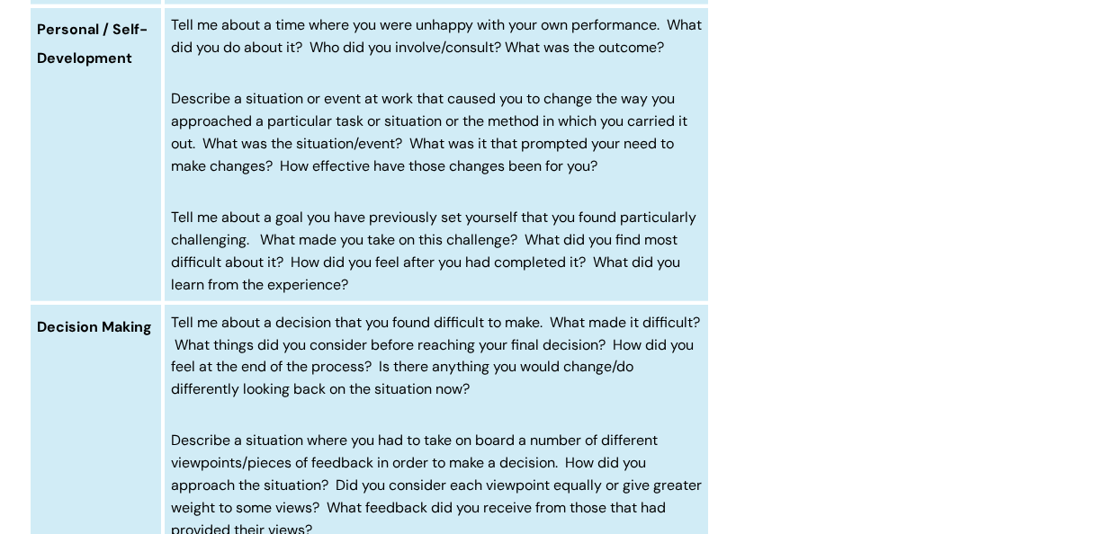
scroll to position [2065, 0]
click at [417, 353] on td "Tell me about a decision that you found difficult to make. What made it difficu…" at bounding box center [436, 497] width 547 height 387
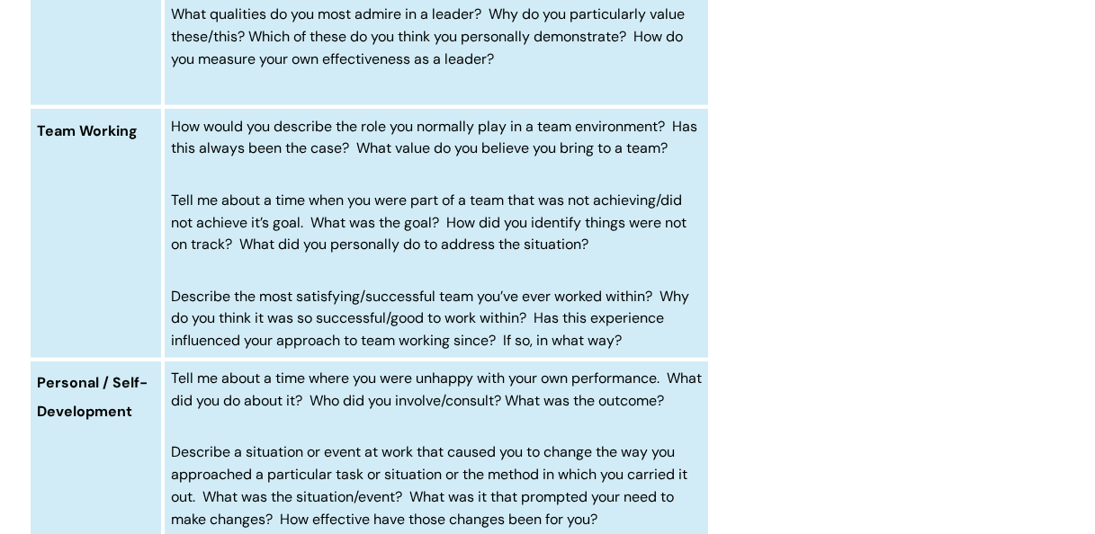
scroll to position [1715, 0]
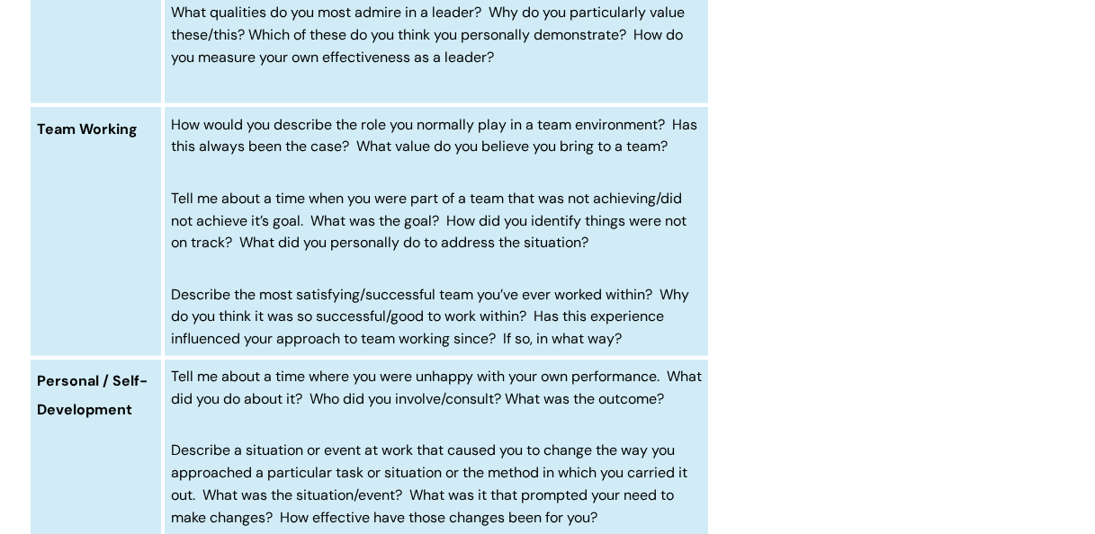
click at [474, 349] on span "Describe the most satisfying/successful team you’ve ever worked within? Why do …" at bounding box center [430, 317] width 518 height 64
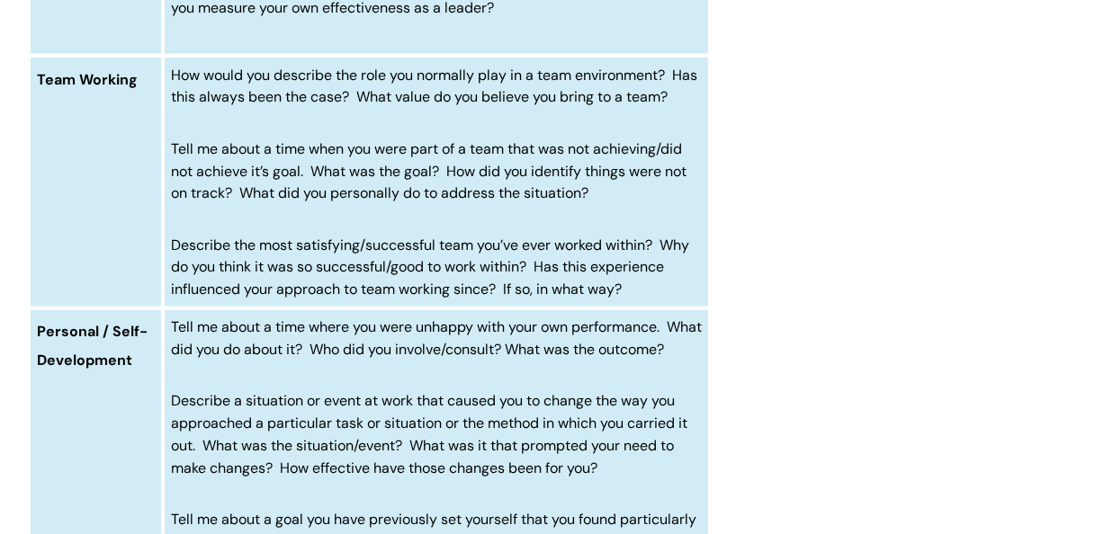
scroll to position [1762, 0]
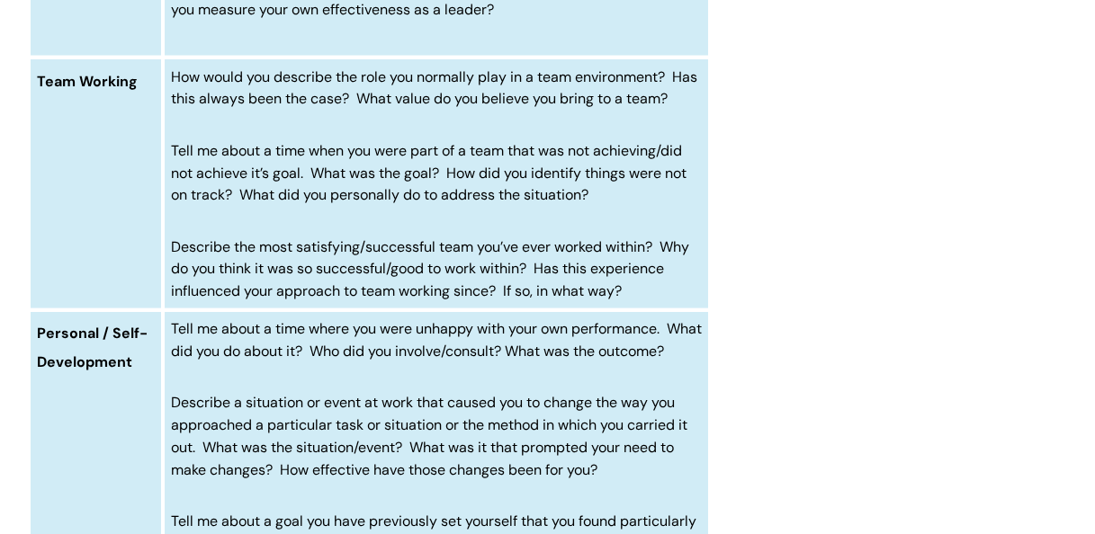
click at [474, 361] on span "Tell me about a time where you were unhappy with your own performance. What did…" at bounding box center [436, 339] width 531 height 41
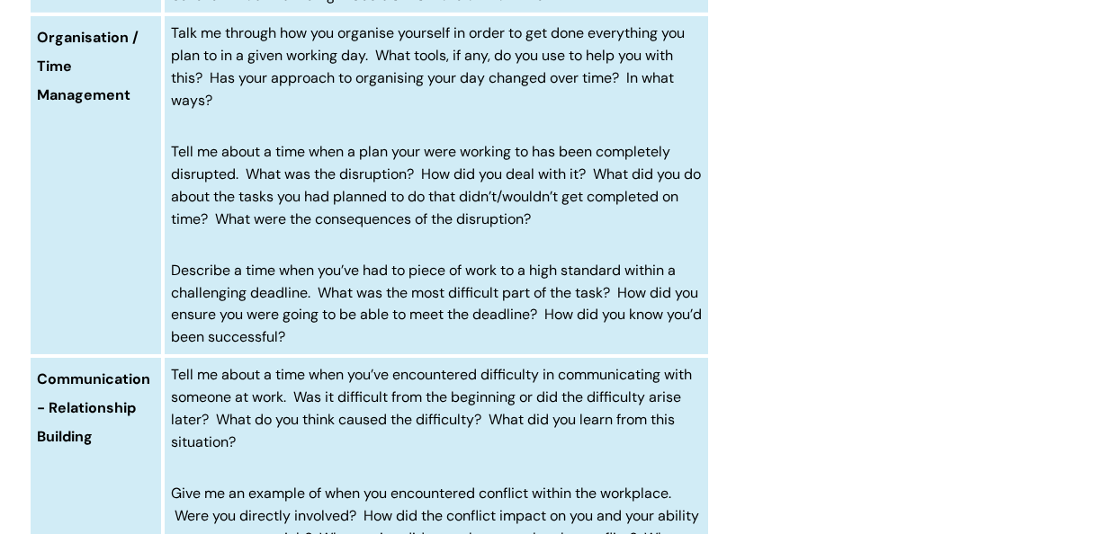
scroll to position [2741, 0]
click at [503, 322] on span "Describe a time when you’ve had to piece of work to a high standard within a ch…" at bounding box center [436, 304] width 531 height 85
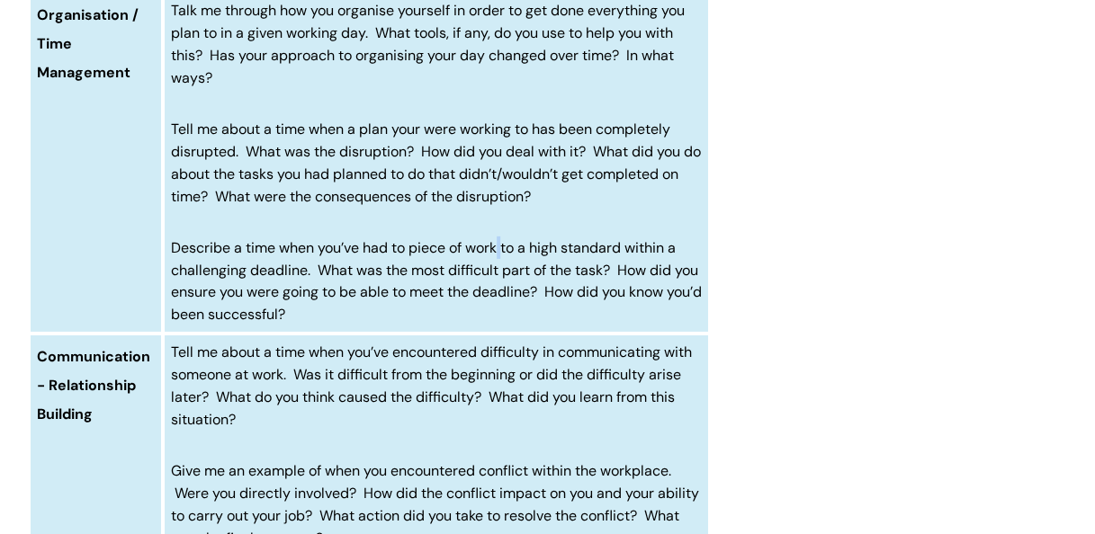
scroll to position [2766, 0]
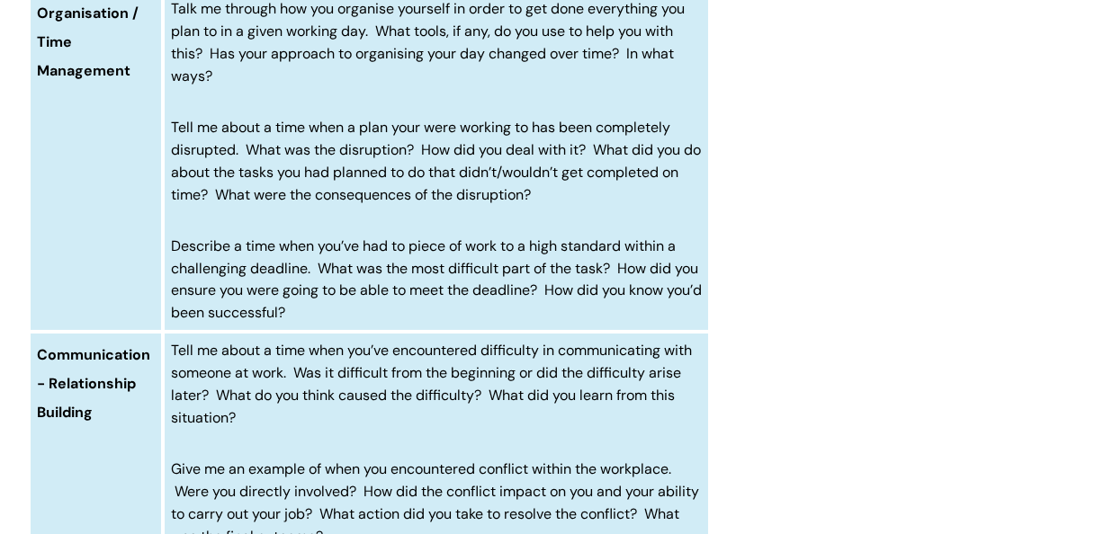
click at [528, 324] on p "Describe a time when you’ve had to piece of work to a high standard within a ch…" at bounding box center [437, 279] width 532 height 89
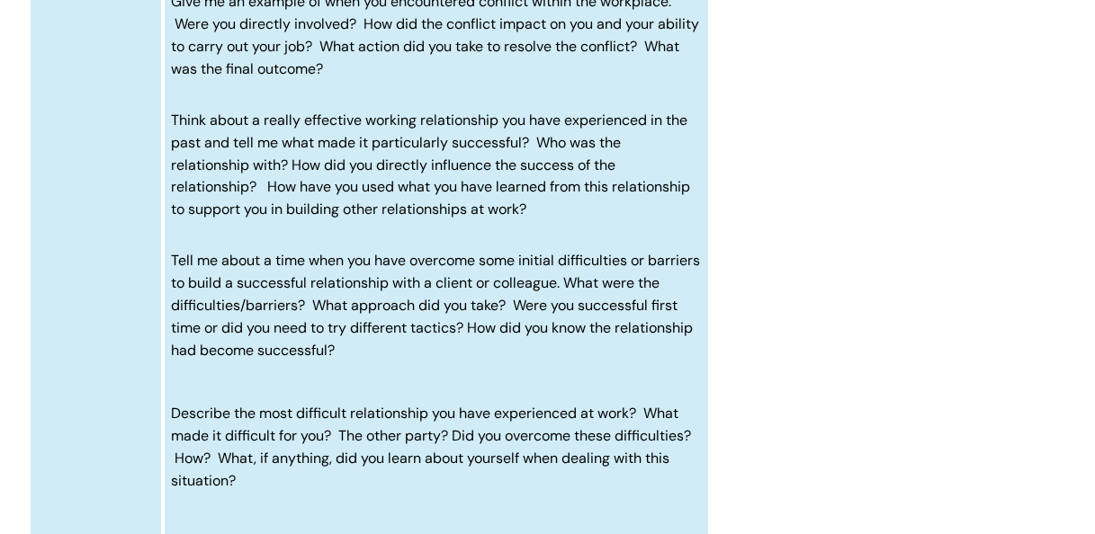
scroll to position [3235, 0]
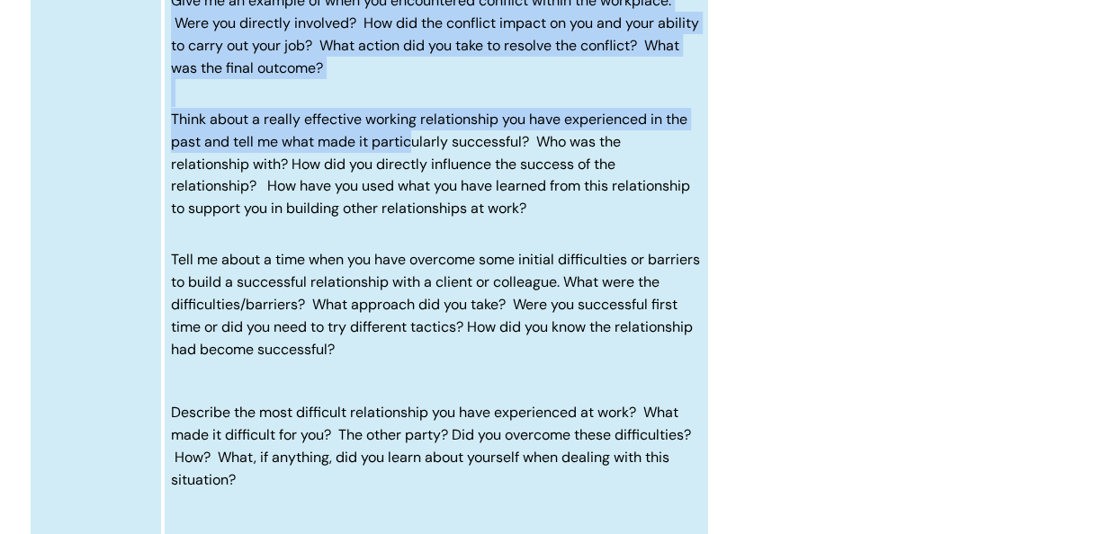
drag, startPoint x: 412, startPoint y: 197, endPoint x: 415, endPoint y: 145, distance: 52.2
click at [415, 145] on td "Tell me about a time when you’ve encountered difficulty in communicating with s…" at bounding box center [436, 235] width 547 height 744
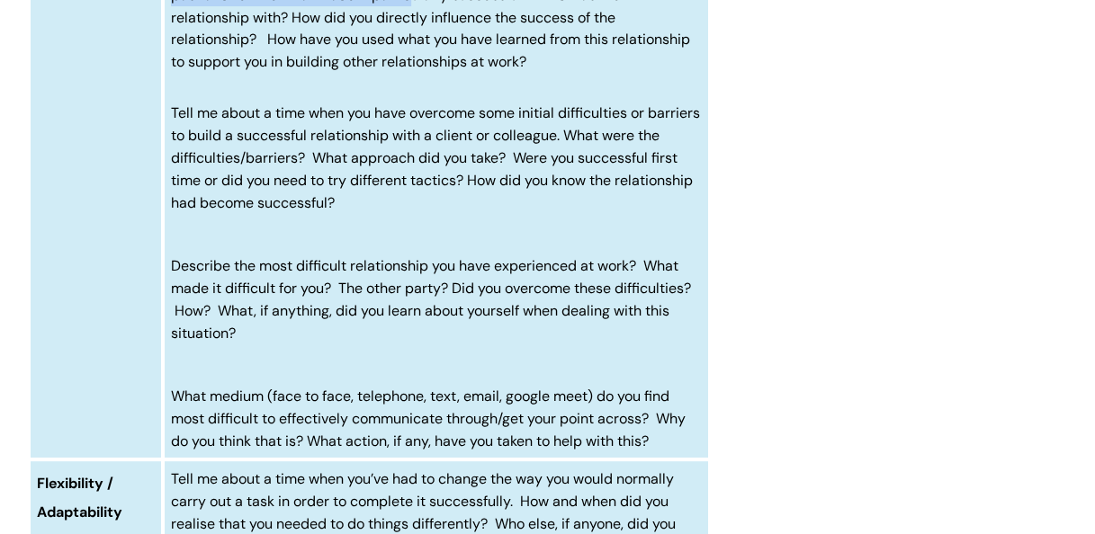
scroll to position [3382, 0]
click at [415, 145] on td "Tell me about a time when you’ve encountered difficulty in communicating with s…" at bounding box center [436, 88] width 547 height 744
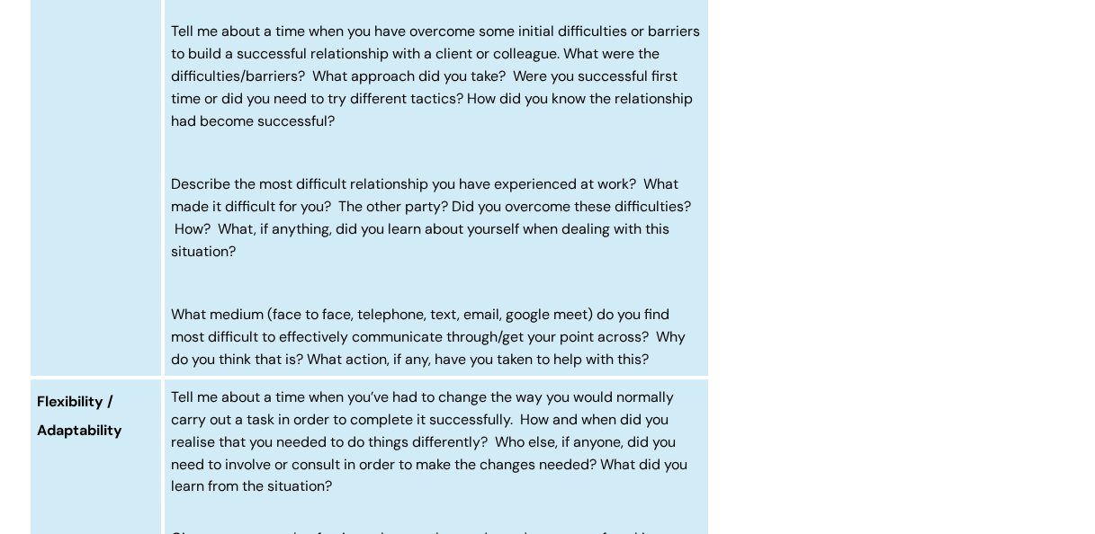
scroll to position [3471, 0]
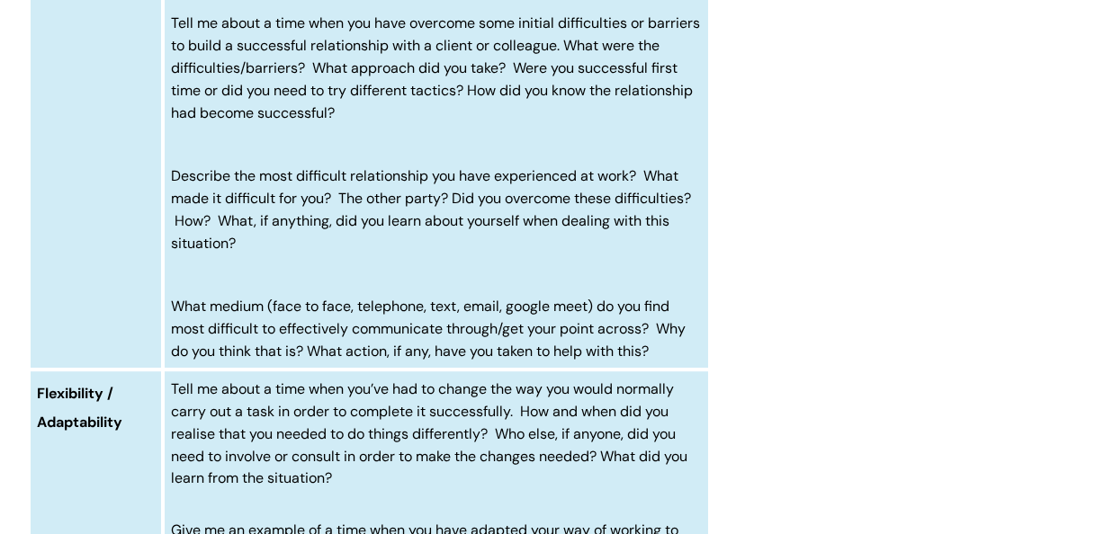
click at [415, 123] on p "Tell me about a time when you have overcome some initial difficulties or barrie…" at bounding box center [437, 68] width 532 height 112
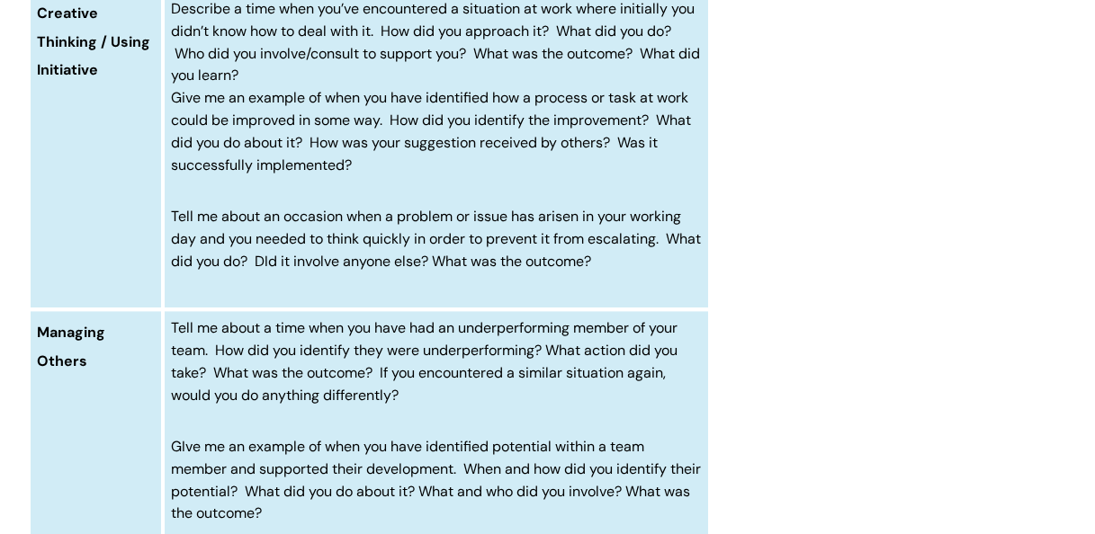
scroll to position [4291, 0]
click at [415, 145] on span "Give me an example of when you have identified how a process or task at work co…" at bounding box center [431, 129] width 520 height 85
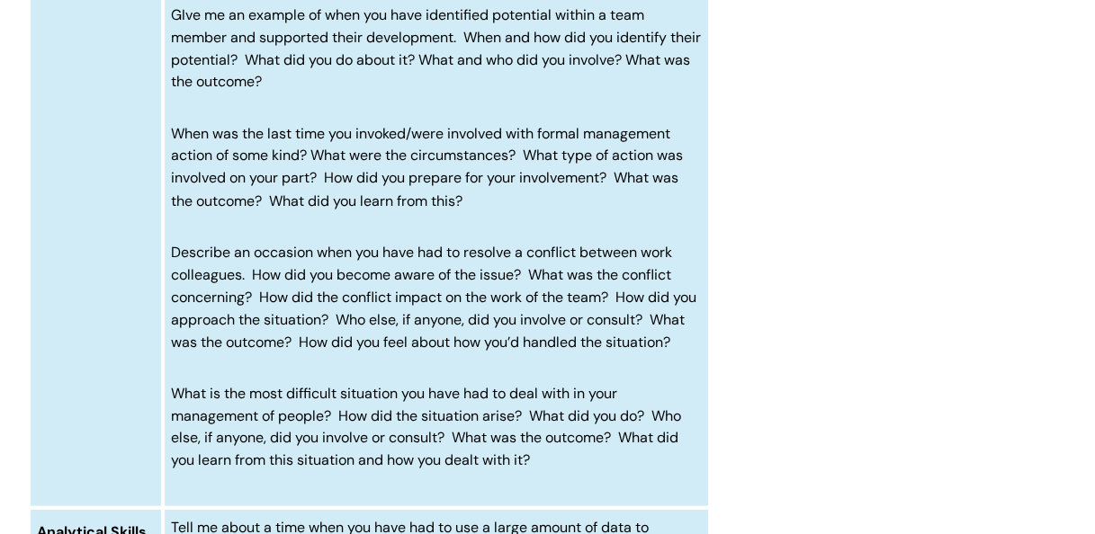
scroll to position [4723, 0]
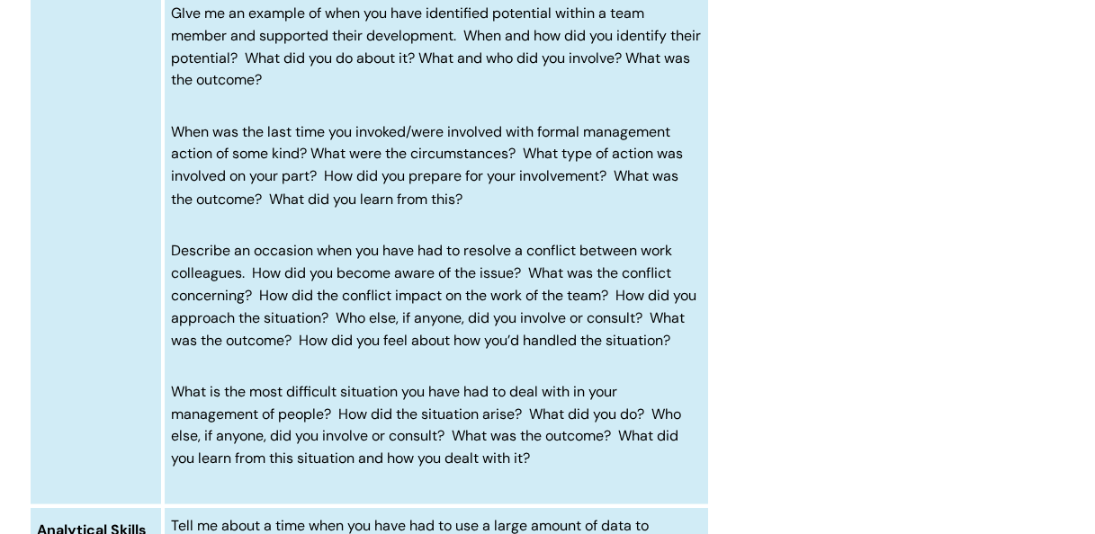
click at [415, 151] on td "Tell me about a time when you have had an underperforming member of your team. …" at bounding box center [436, 191] width 547 height 631
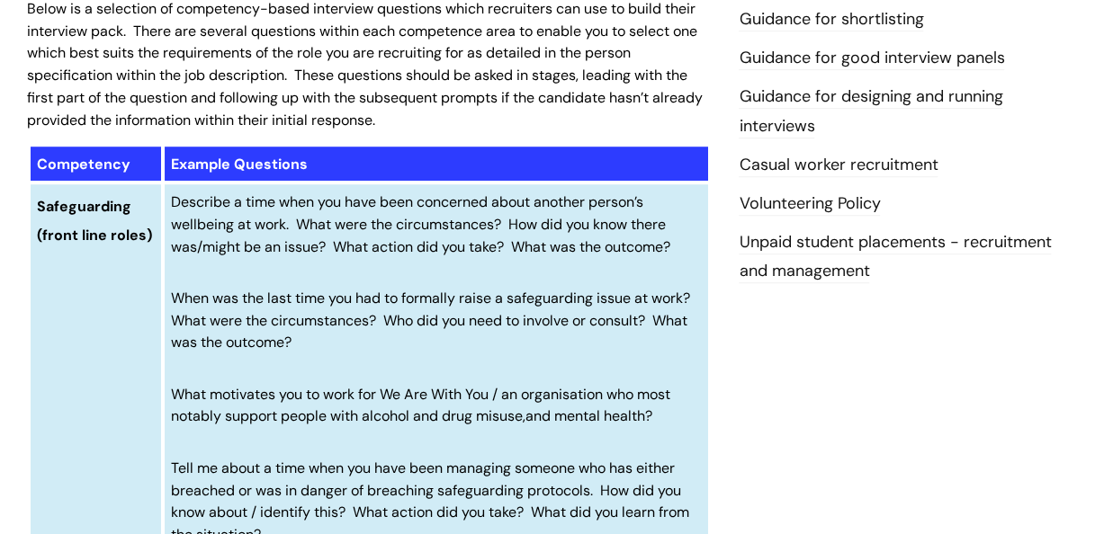
scroll to position [0, 0]
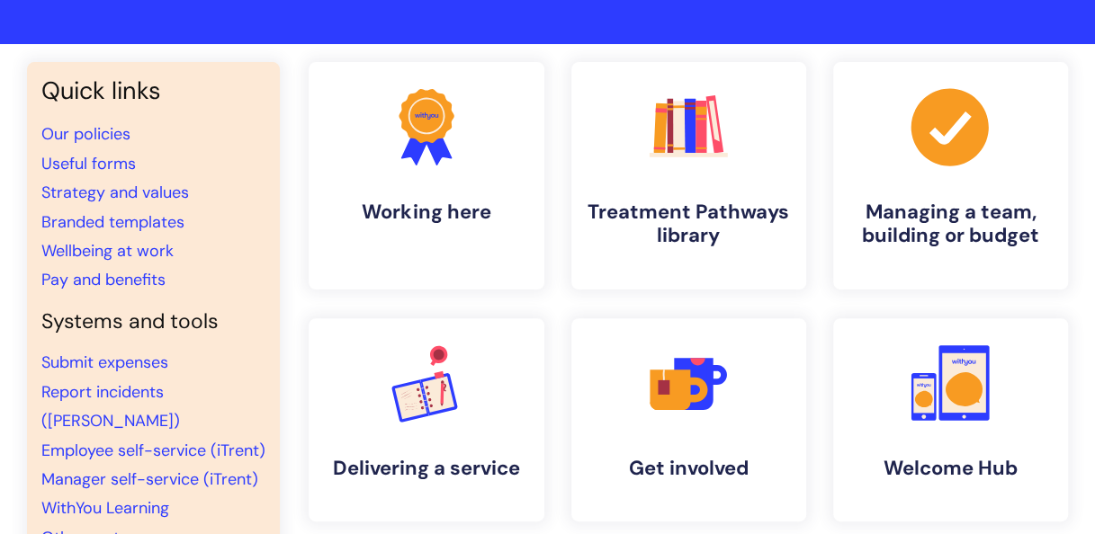
scroll to position [101, 0]
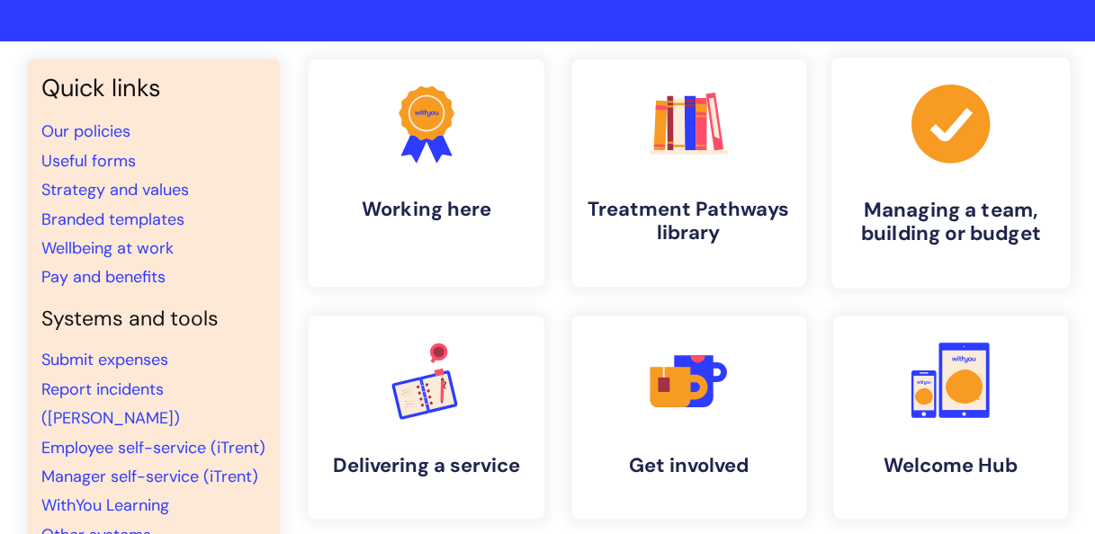
click at [971, 183] on link ".cls-1{fill:#a53144;stroke-width:0px;} Managing a team, building or budget" at bounding box center [950, 173] width 238 height 231
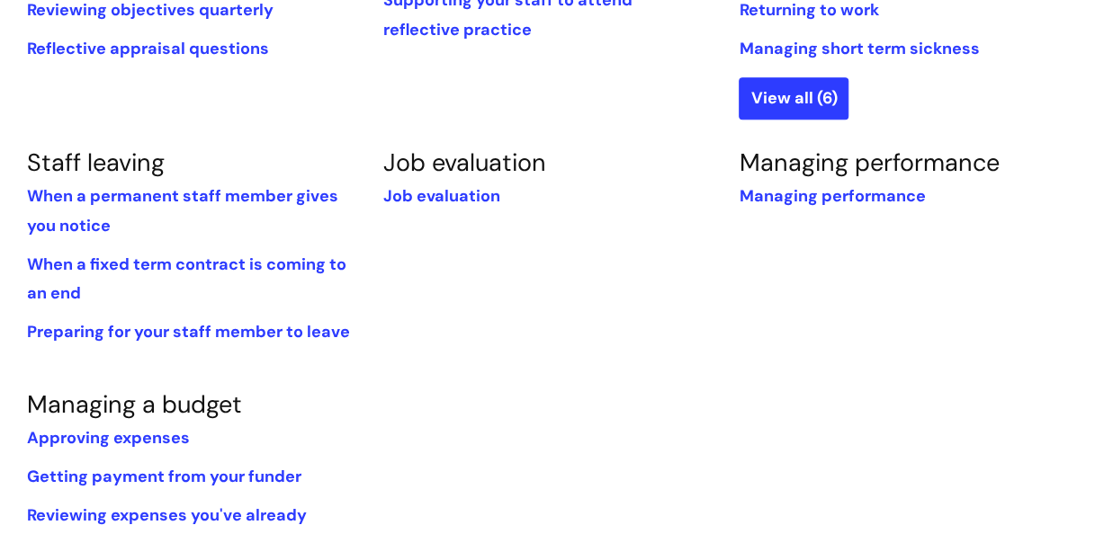
scroll to position [963, 0]
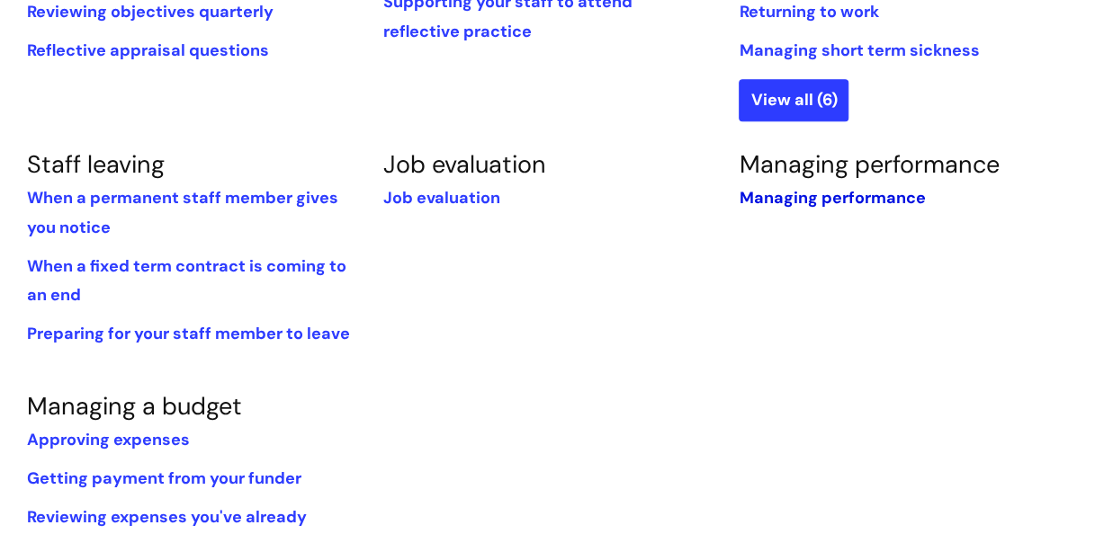
click at [780, 198] on link "Managing performance" at bounding box center [832, 198] width 186 height 22
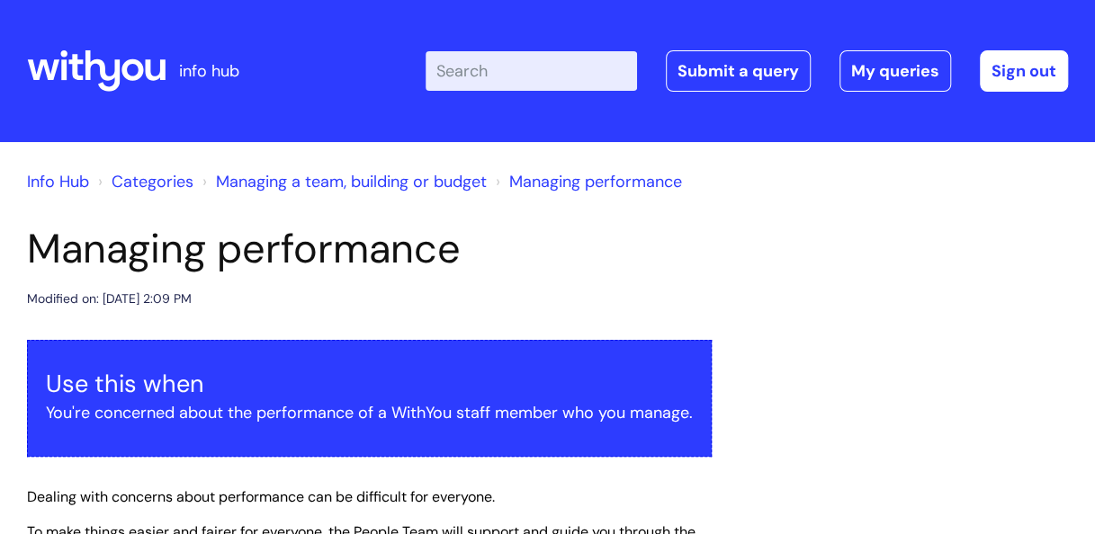
click at [464, 185] on link "Managing a team, building or budget" at bounding box center [351, 182] width 271 height 22
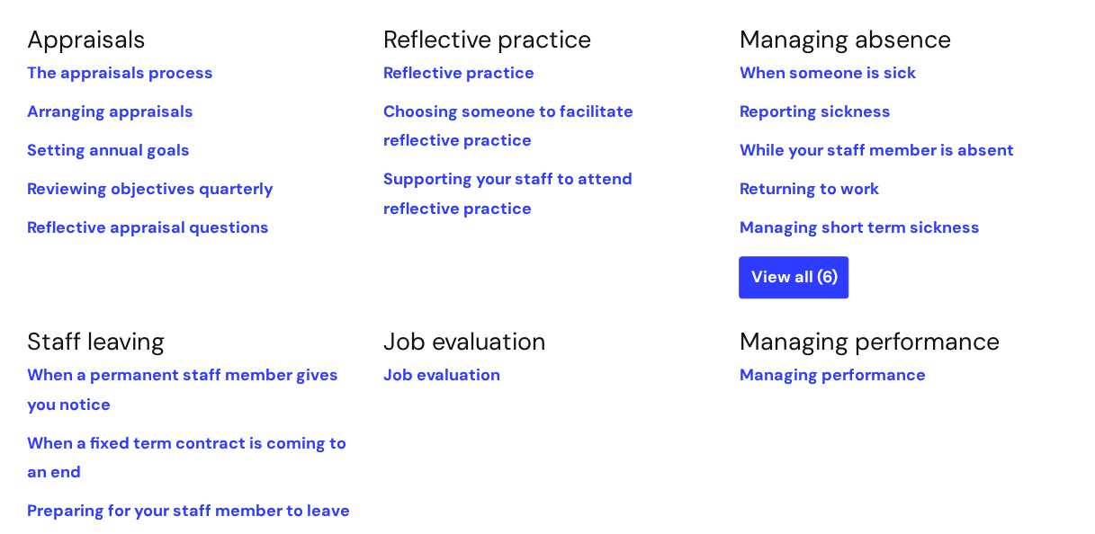
scroll to position [787, 0]
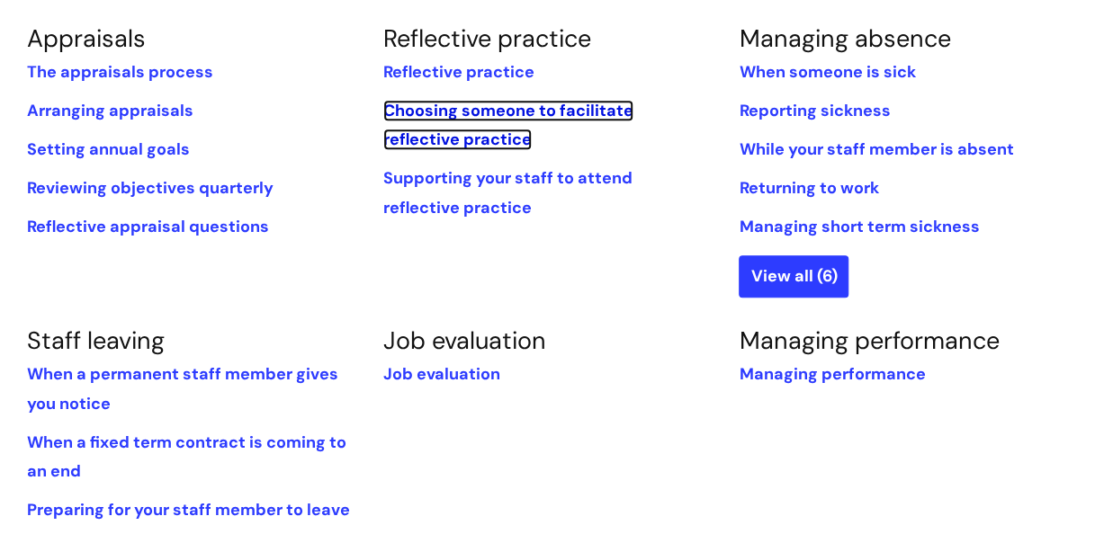
click at [459, 117] on link "Choosing someone to facilitate reflective practice" at bounding box center [508, 125] width 250 height 50
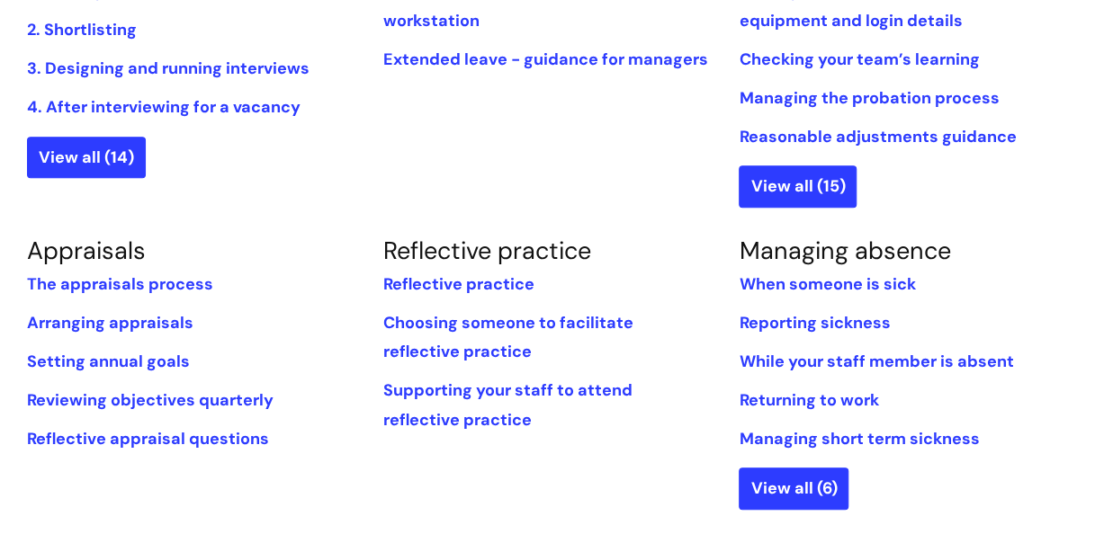
scroll to position [580, 0]
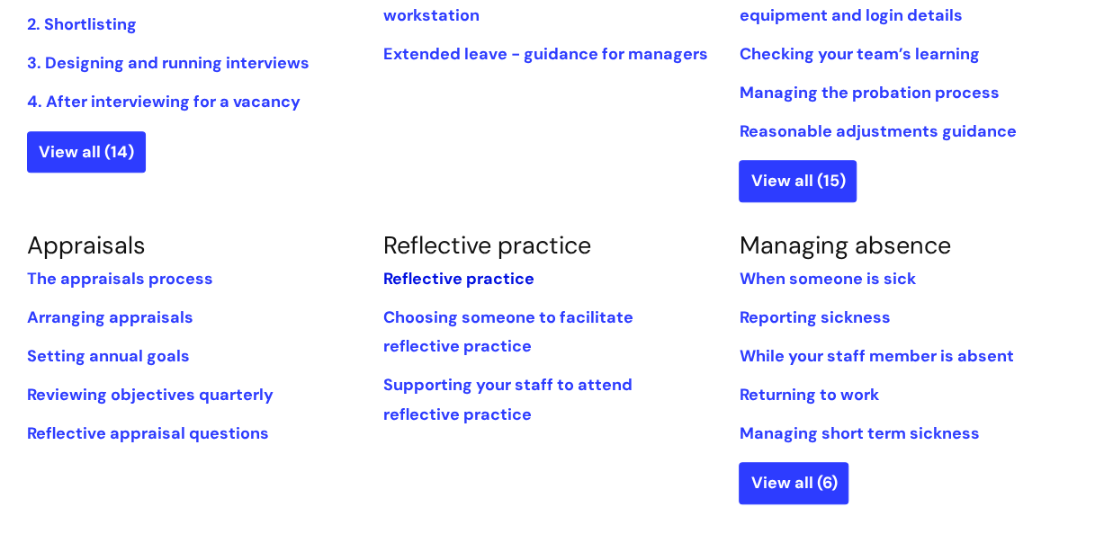
click at [470, 281] on link "Reflective practice" at bounding box center [458, 279] width 151 height 22
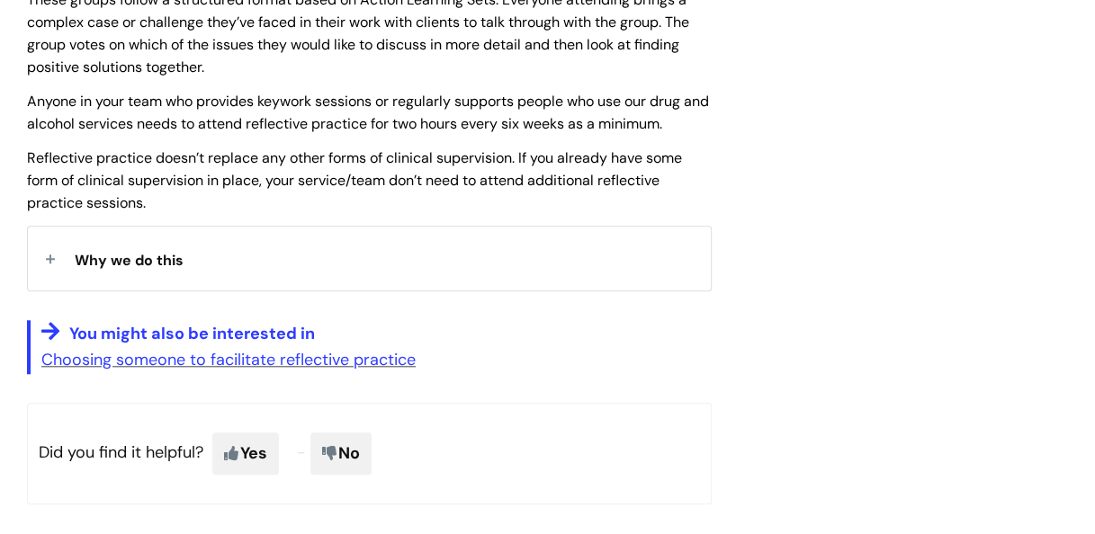
scroll to position [619, 0]
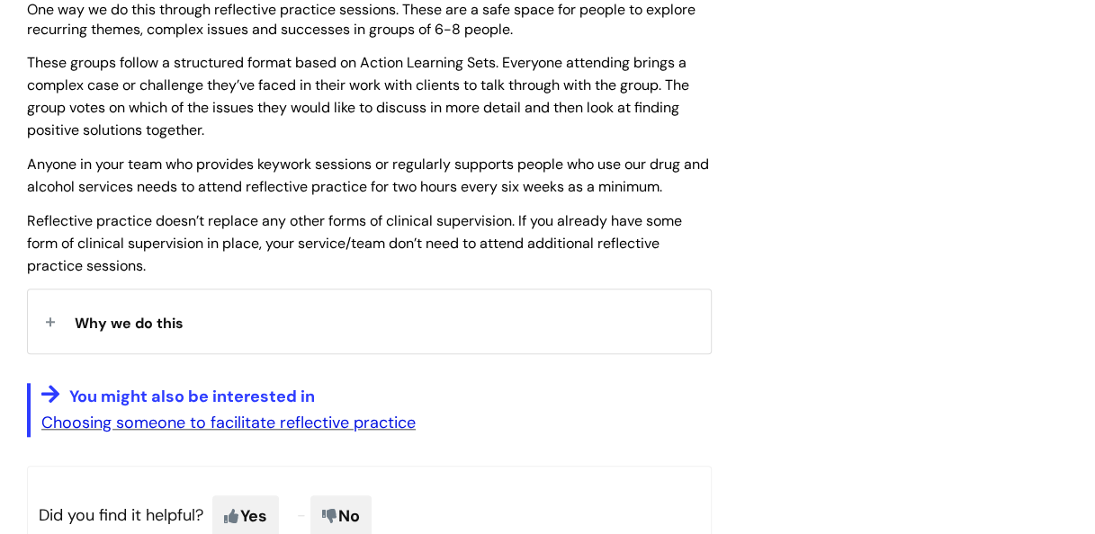
click at [388, 425] on link "Choosing someone to facilitate reflective practice" at bounding box center [228, 423] width 374 height 22
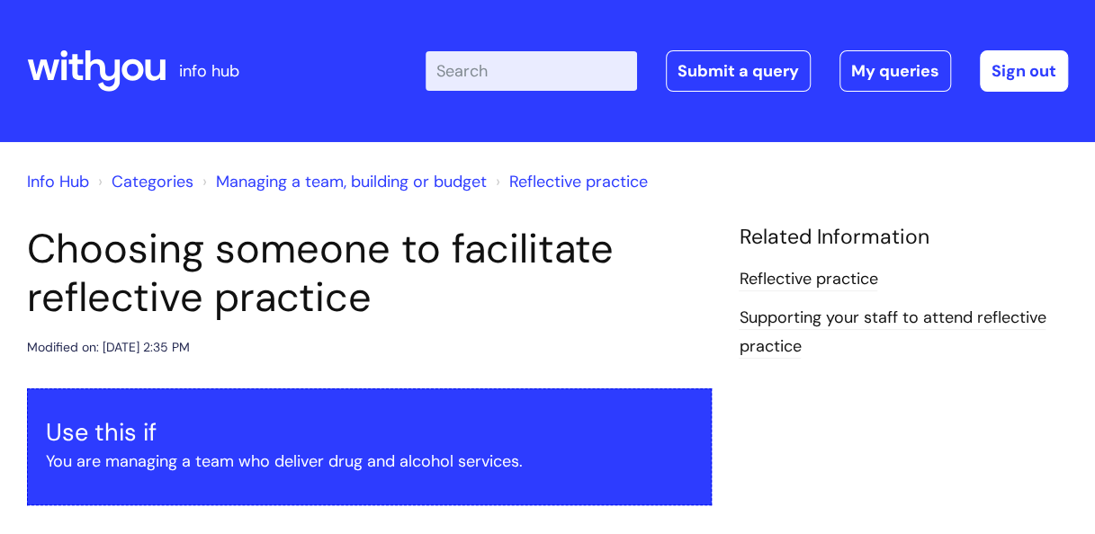
click at [161, 184] on link "Categories" at bounding box center [153, 182] width 82 height 22
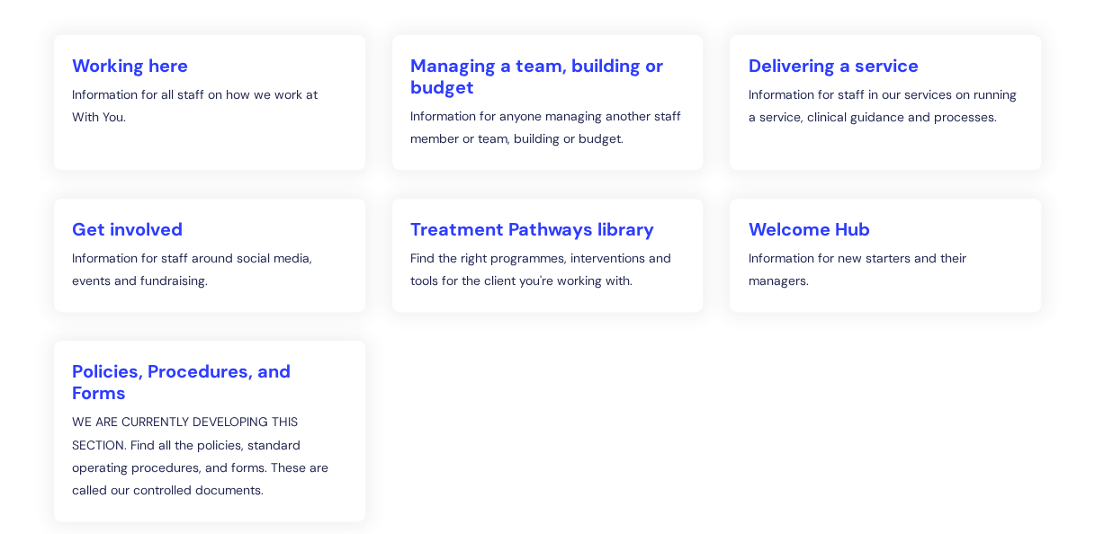
scroll to position [304, 0]
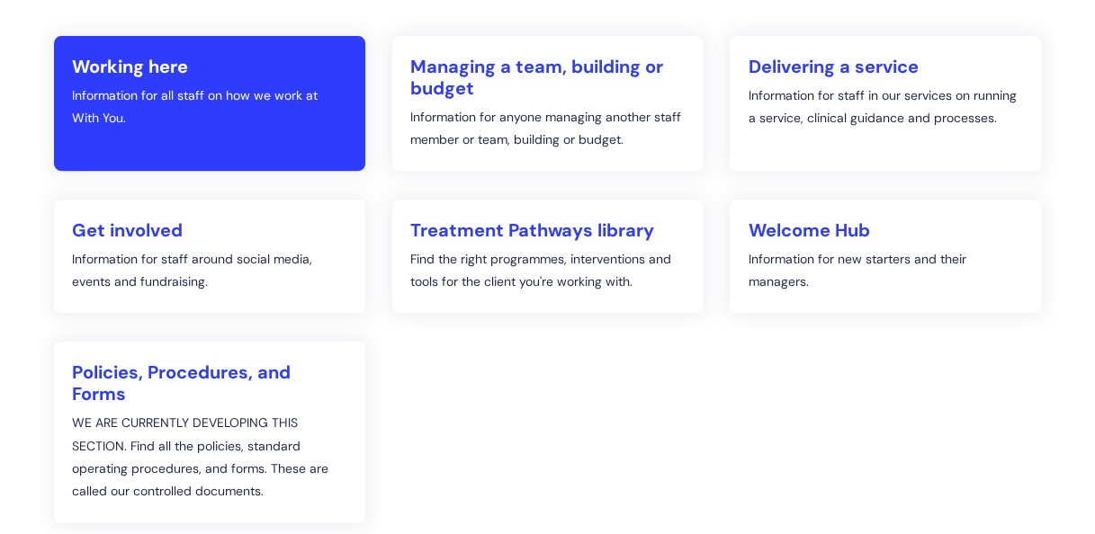
click at [224, 67] on h2 "Working here" at bounding box center [209, 67] width 275 height 22
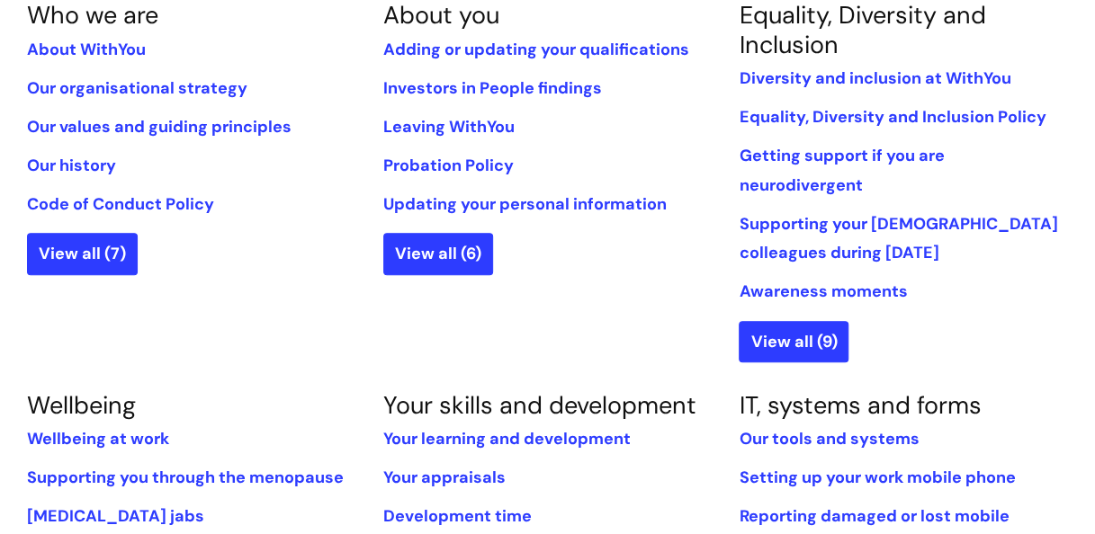
scroll to position [450, 0]
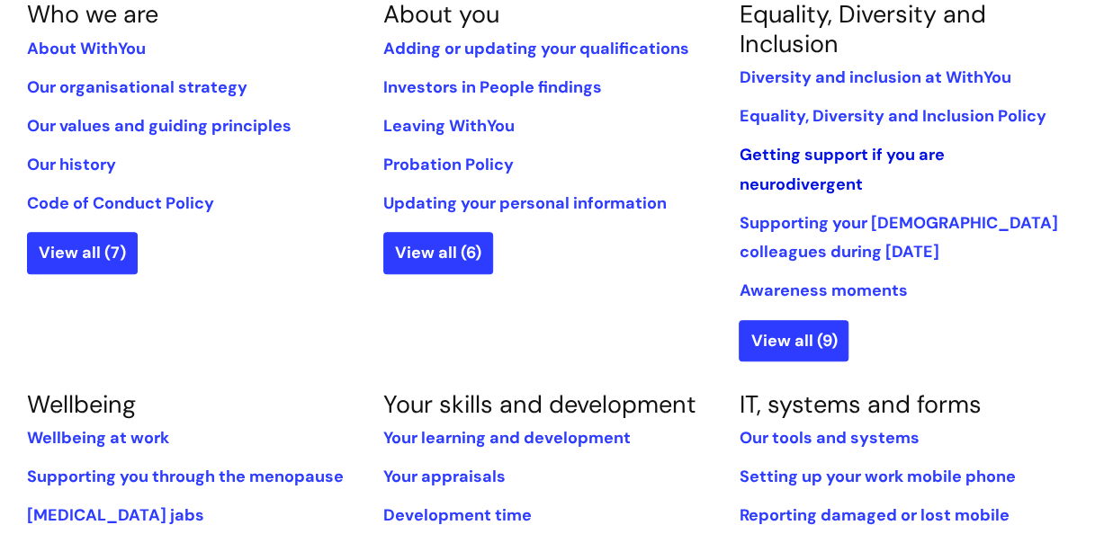
click at [754, 181] on link "Getting support if you are neurodivergent" at bounding box center [841, 169] width 205 height 50
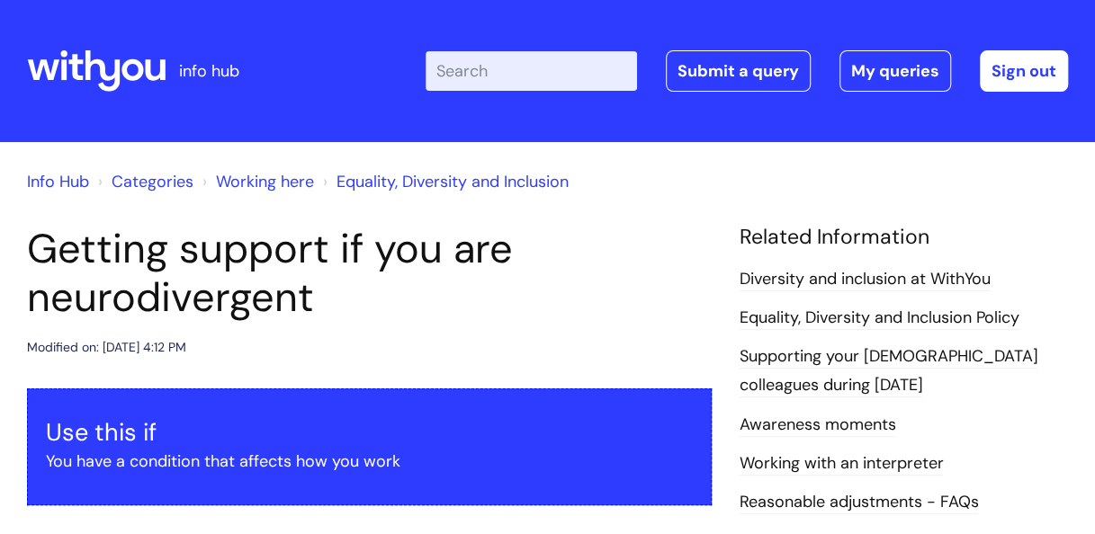
click at [102, 50] on icon at bounding box center [96, 70] width 139 height 43
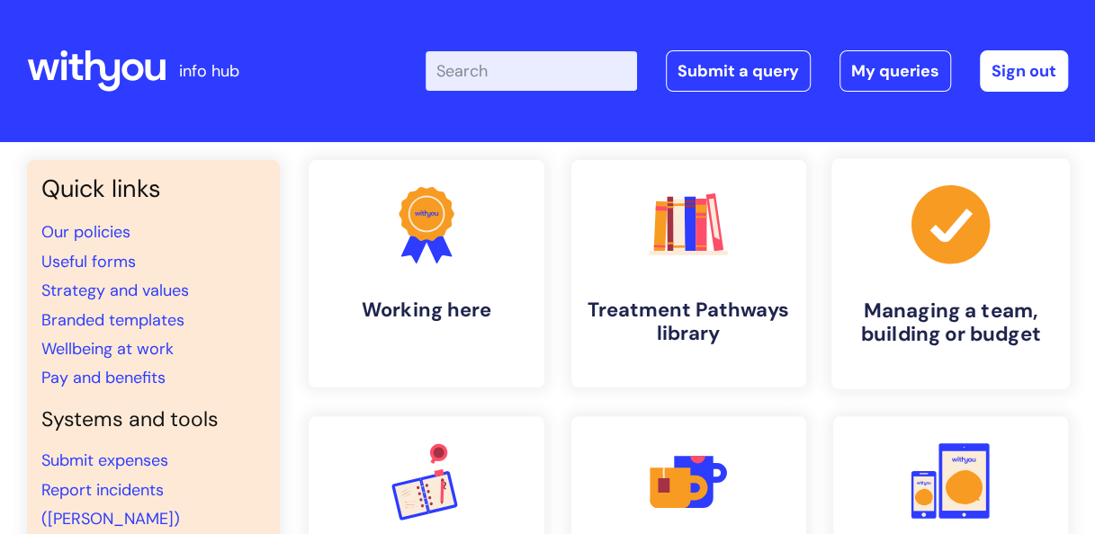
click at [964, 322] on h4 "Managing a team, building or budget" at bounding box center [951, 323] width 210 height 49
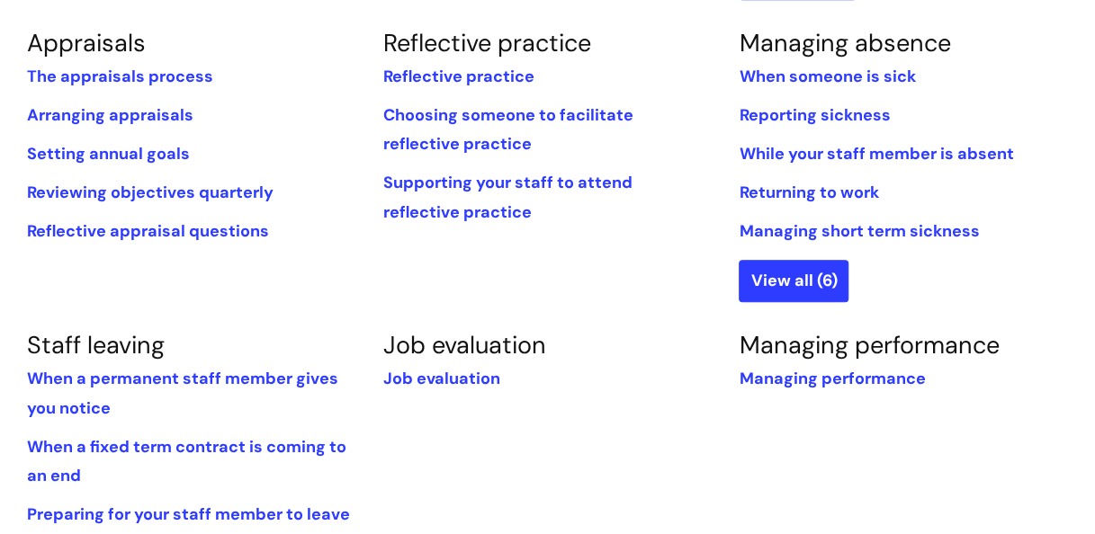
scroll to position [789, 0]
